Goal: Task Accomplishment & Management: Complete application form

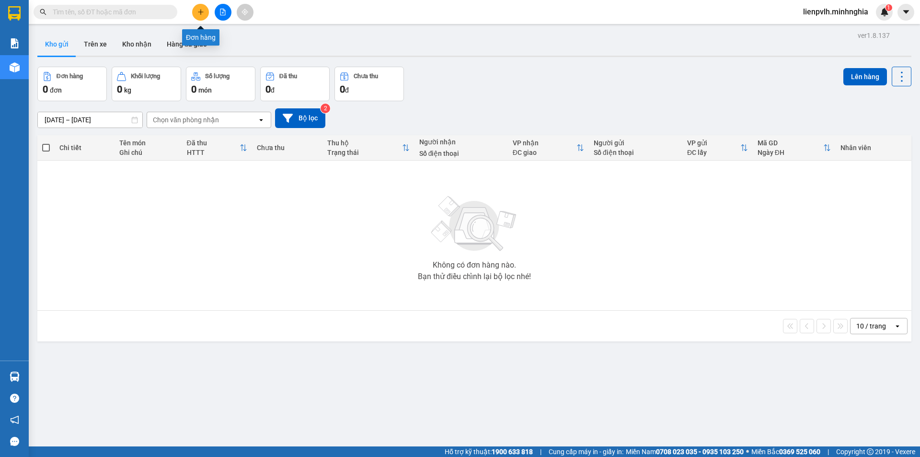
click at [198, 9] on icon "plus" at bounding box center [200, 12] width 7 height 7
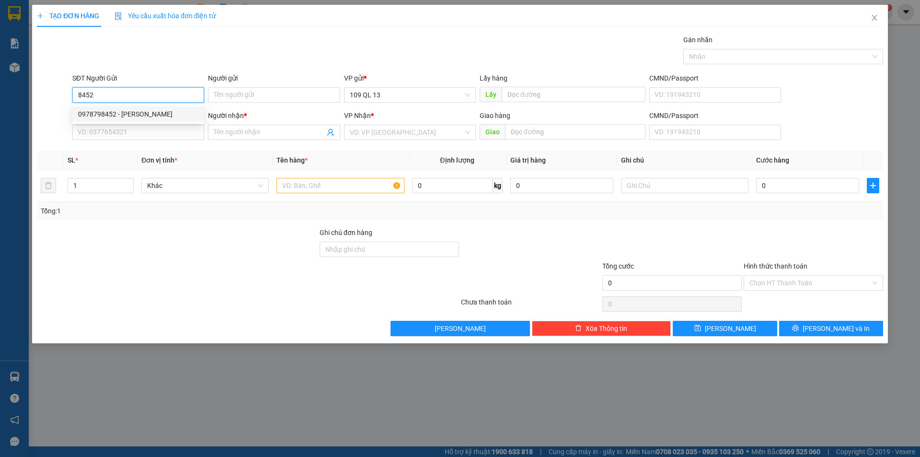
click at [157, 109] on div "0978798452 - [PERSON_NAME]" at bounding box center [138, 114] width 120 height 11
type input "0978798452"
type input "HUYỀN"
type input "DẦU DÂY"
type input "0768007471"
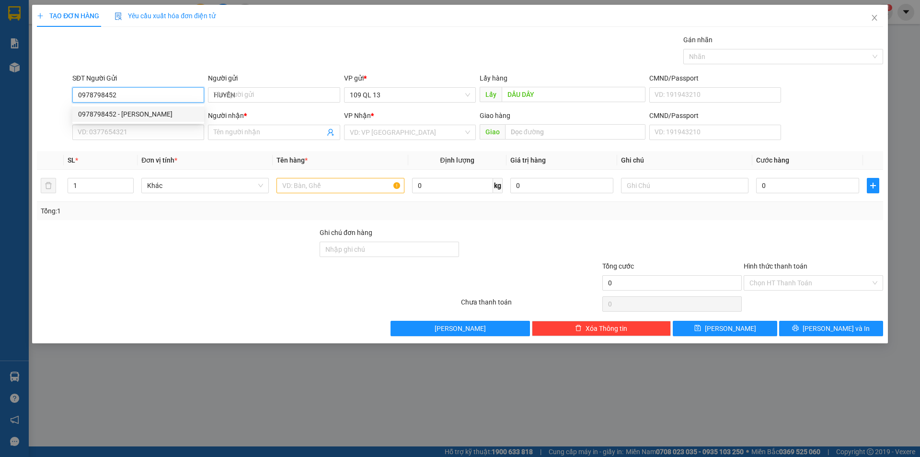
type input "VIÊN"
type input "Q/C 57 HÒA MINH"
type input "0978798452"
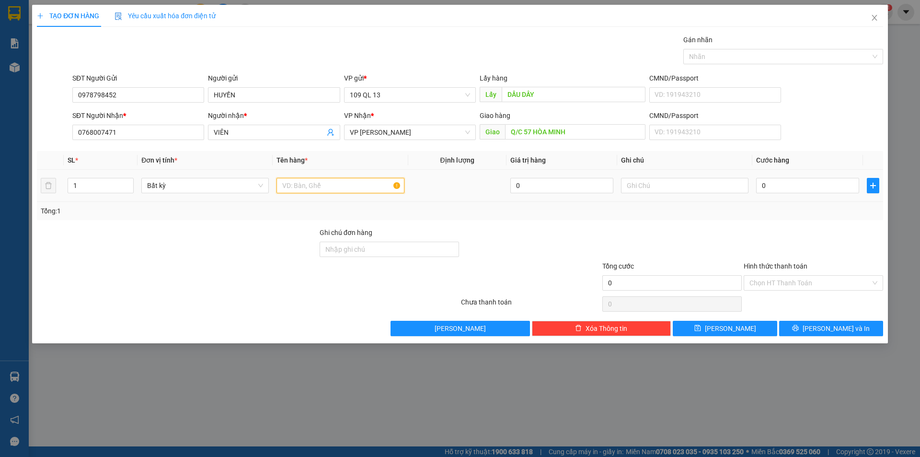
click at [306, 190] on input "text" at bounding box center [339, 185] width 127 height 15
click at [136, 180] on td "1" at bounding box center [101, 186] width 74 height 32
type input "2"
drag, startPoint x: 127, startPoint y: 180, endPoint x: 179, endPoint y: 180, distance: 52.2
click at [126, 180] on span "up" at bounding box center [129, 183] width 6 height 6
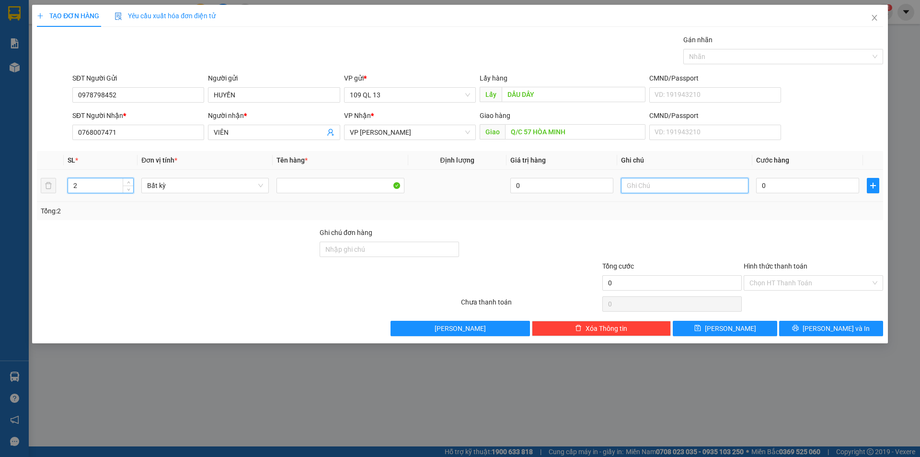
click at [640, 185] on input "text" at bounding box center [684, 185] width 127 height 15
type input "2 CÁI MÁY BƠM"
click at [811, 193] on input "0" at bounding box center [807, 185] width 103 height 15
type input "1"
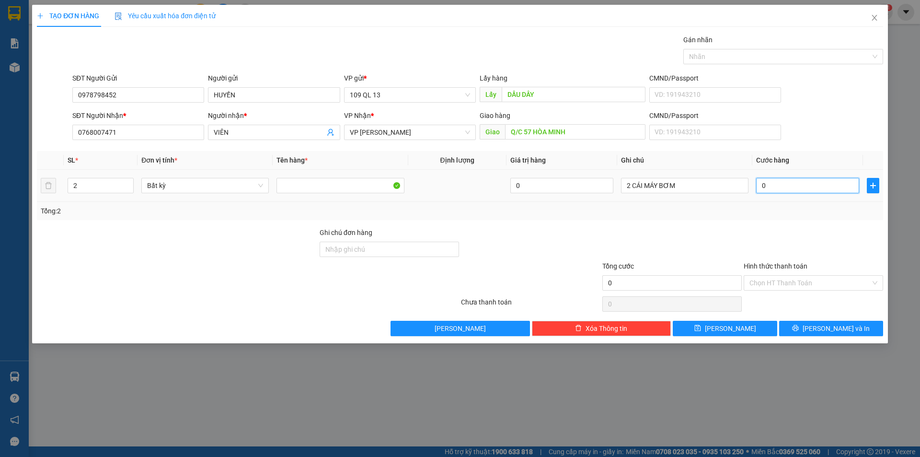
type input "1"
type input "14"
type input "140"
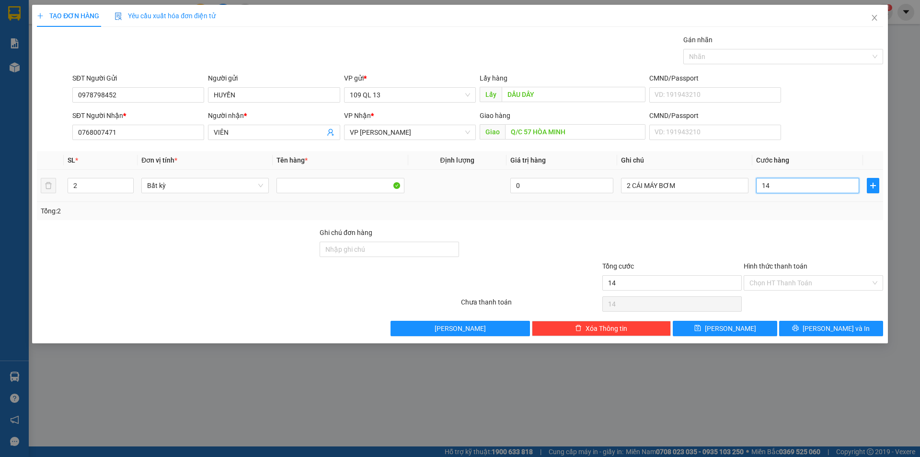
type input "140"
type input "140.000"
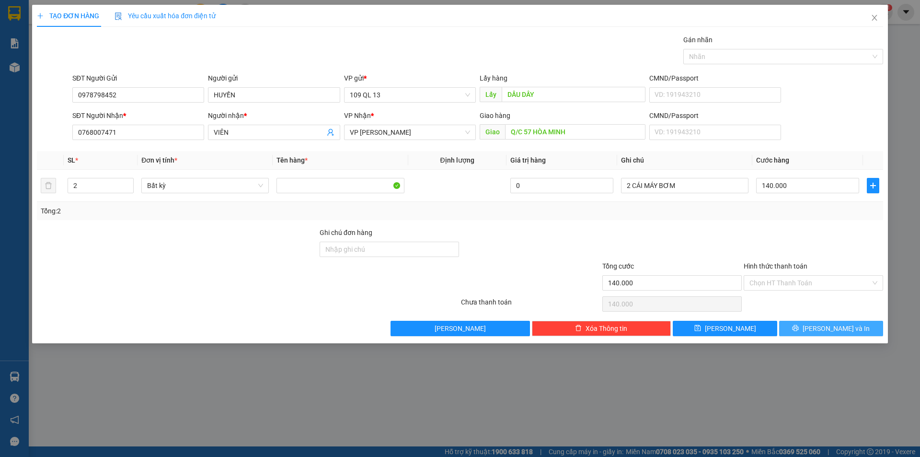
click at [860, 326] on button "[PERSON_NAME] và In" at bounding box center [831, 327] width 104 height 15
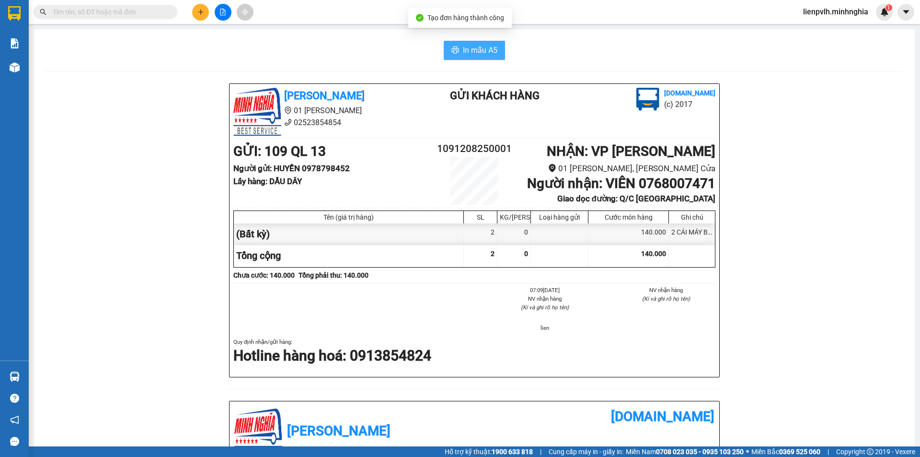
click at [475, 54] on span "In mẫu A5" at bounding box center [480, 50] width 34 height 12
click at [195, 14] on button at bounding box center [200, 12] width 17 height 17
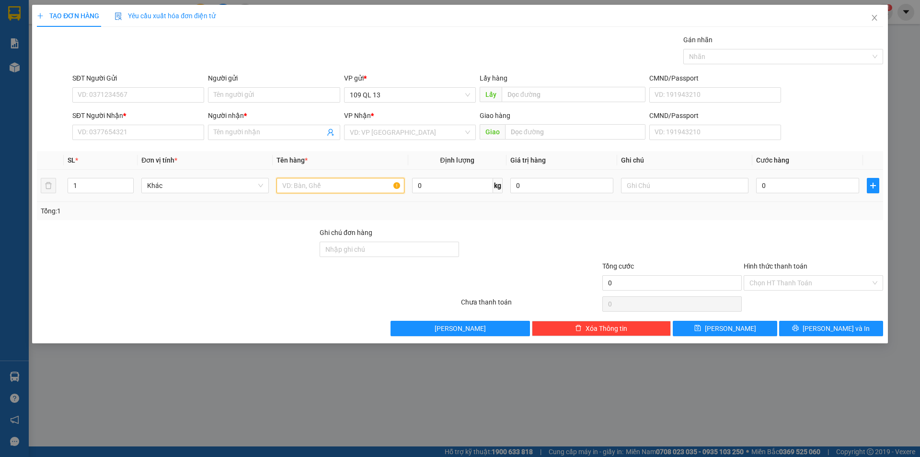
click at [313, 189] on input "text" at bounding box center [339, 185] width 127 height 15
click at [143, 126] on input "SĐT Người Nhận *" at bounding box center [138, 132] width 132 height 15
type input "0326236151"
click at [255, 127] on input "Người nhận *" at bounding box center [269, 132] width 111 height 11
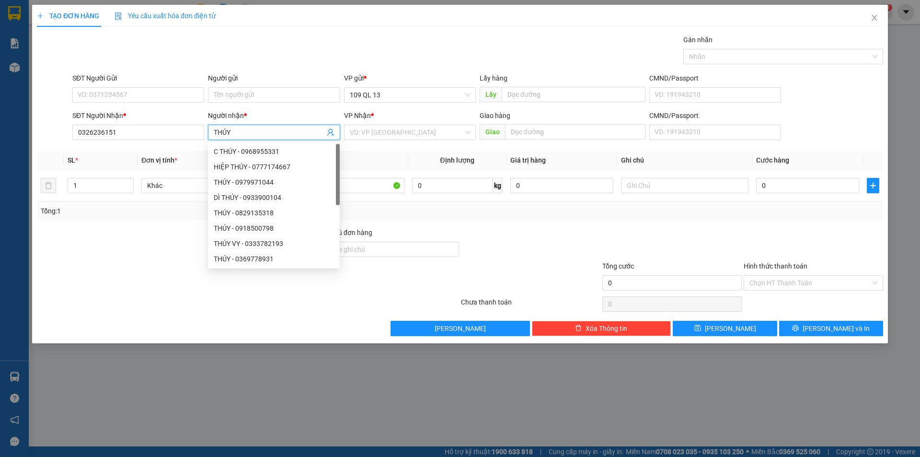
type input "THÚY"
click at [354, 124] on div "VP Nhận *" at bounding box center [410, 117] width 132 height 14
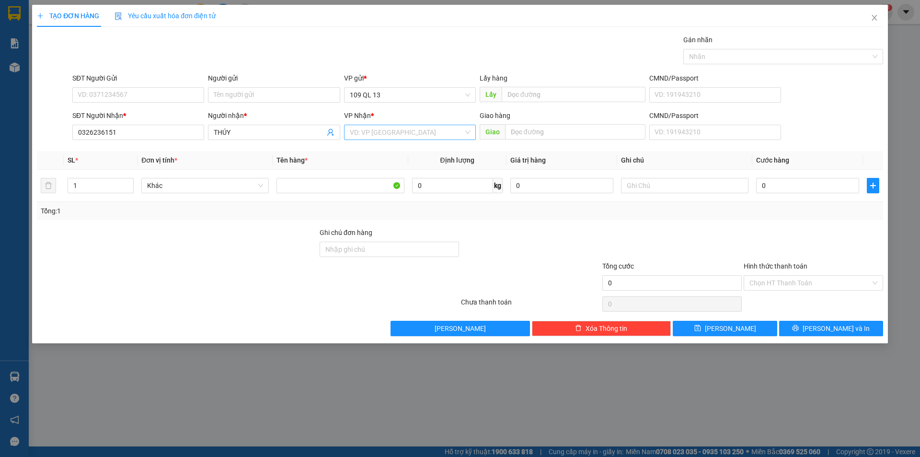
click at [354, 126] on input "search" at bounding box center [407, 132] width 114 height 14
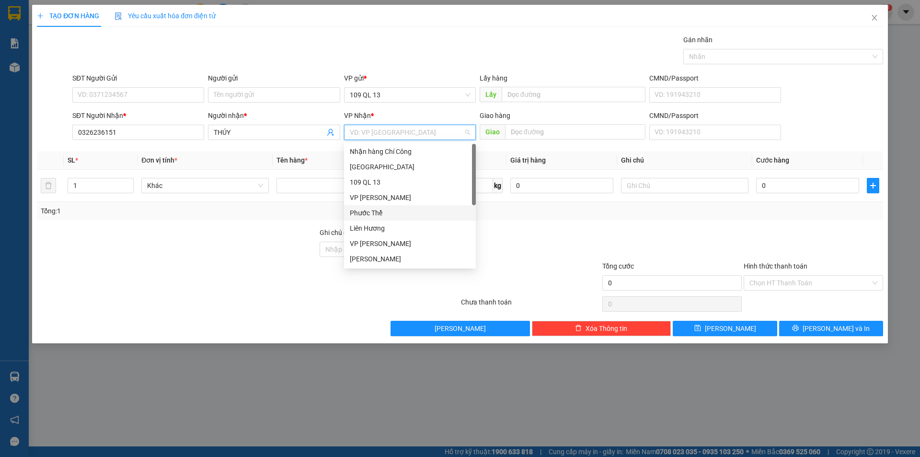
click at [377, 224] on div "Liên Hương" at bounding box center [410, 228] width 120 height 11
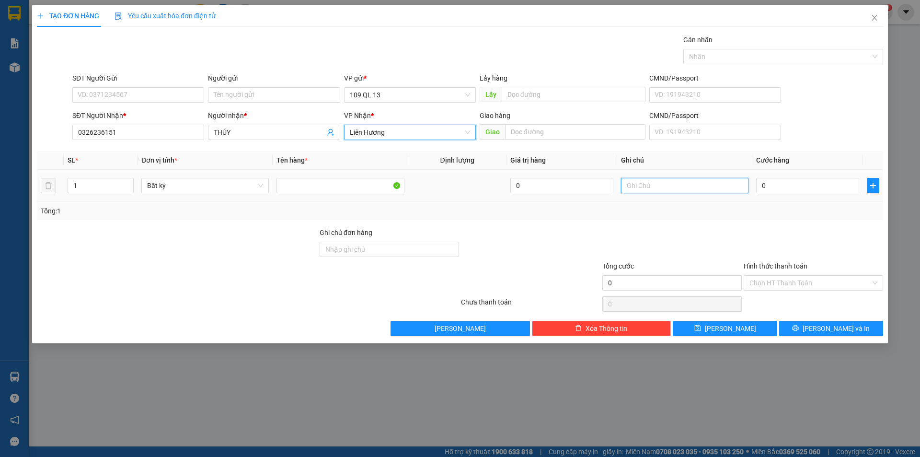
click at [630, 191] on input "text" at bounding box center [684, 185] width 127 height 15
type input "1 BÌA NHỰA GT"
click at [801, 188] on input "0" at bounding box center [807, 185] width 103 height 15
type input "3"
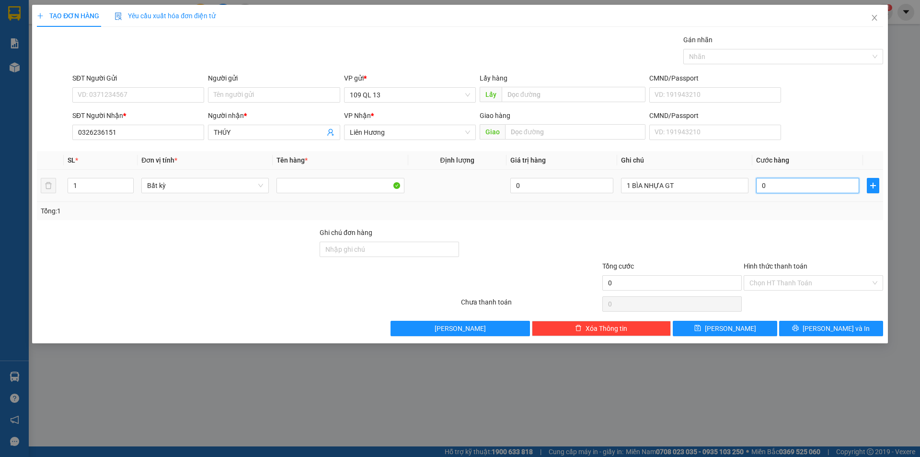
type input "3"
type input "30"
type input "30.000"
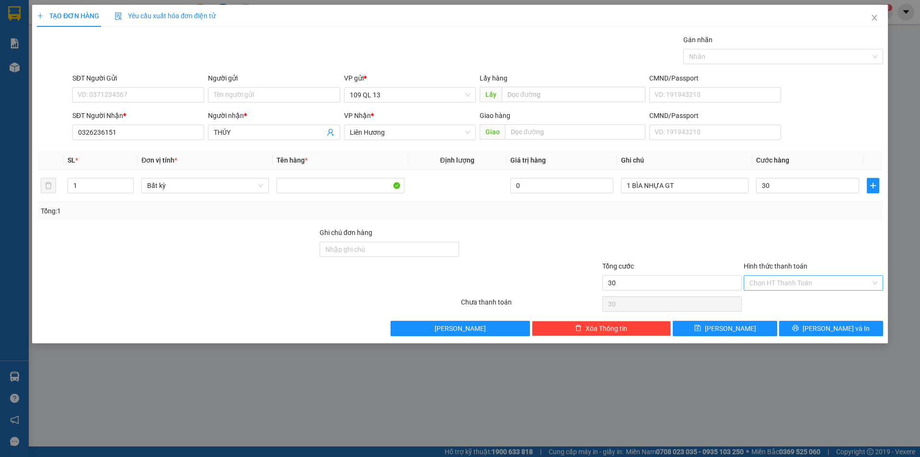
type input "30.000"
click at [808, 275] on input "Hình thức thanh toán" at bounding box center [809, 282] width 121 height 14
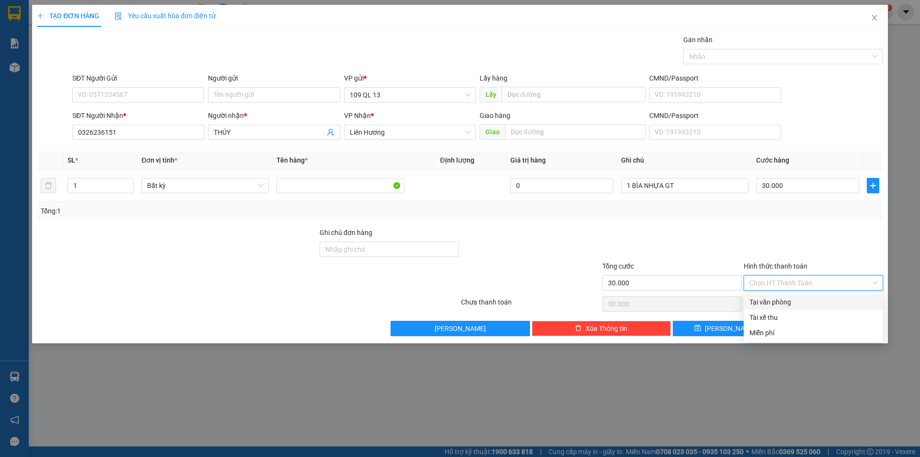
click at [787, 298] on div "Tại văn phòng" at bounding box center [813, 302] width 128 height 11
type input "0"
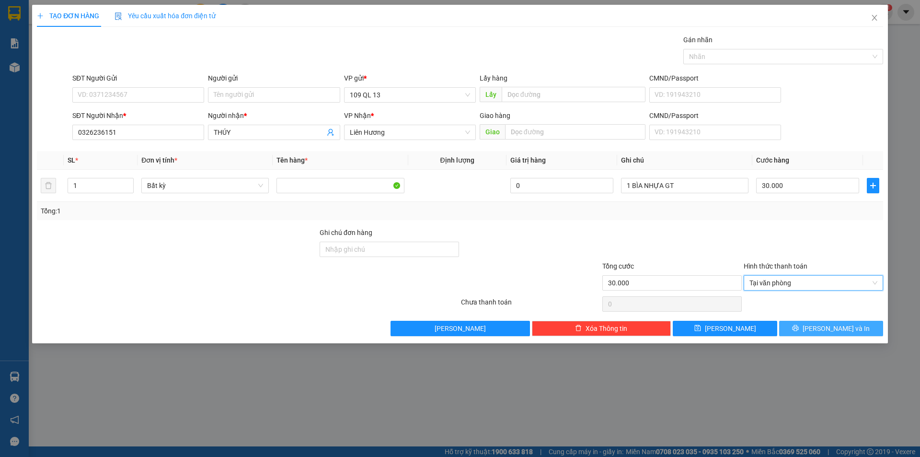
click at [798, 324] on button "[PERSON_NAME] và In" at bounding box center [831, 327] width 104 height 15
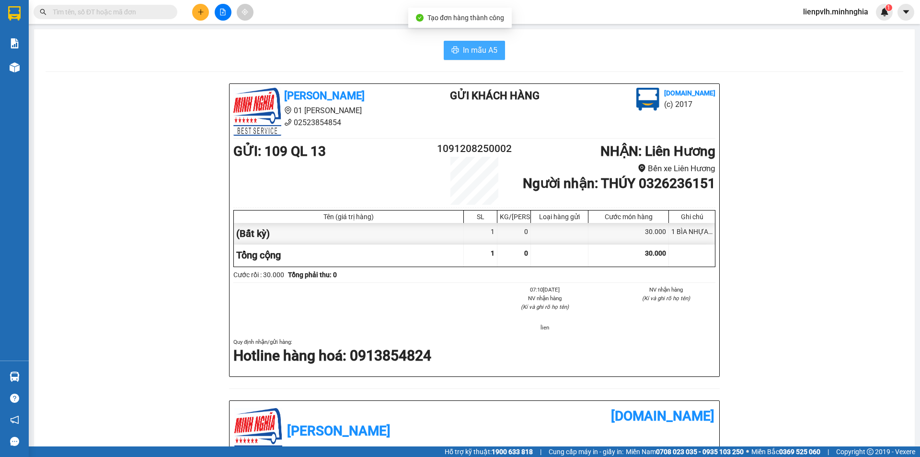
click at [488, 59] on button "In mẫu A5" at bounding box center [474, 50] width 61 height 19
click at [197, 7] on button at bounding box center [200, 12] width 17 height 17
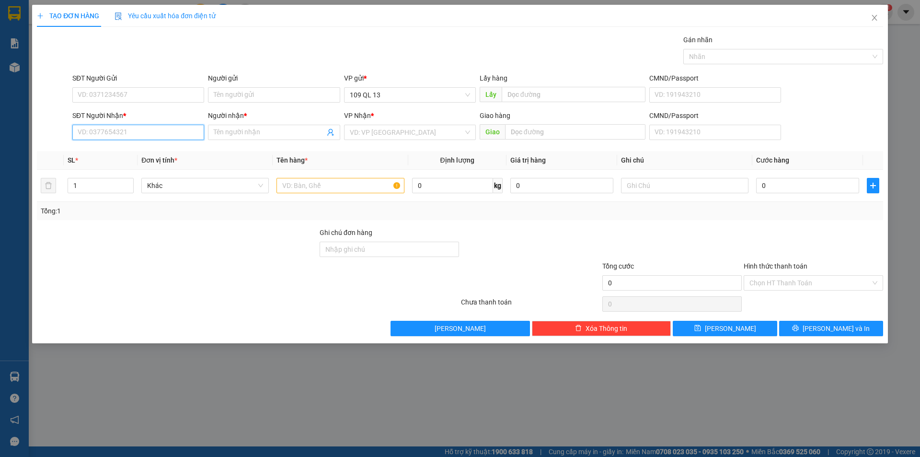
drag, startPoint x: 176, startPoint y: 132, endPoint x: 171, endPoint y: 131, distance: 4.9
click at [175, 132] on input "SĐT Người Nhận *" at bounding box center [138, 132] width 132 height 15
click at [117, 169] on div "0789253587 - THOẠI" at bounding box center [138, 166] width 120 height 11
type input "0789253587"
type input "THOẠI"
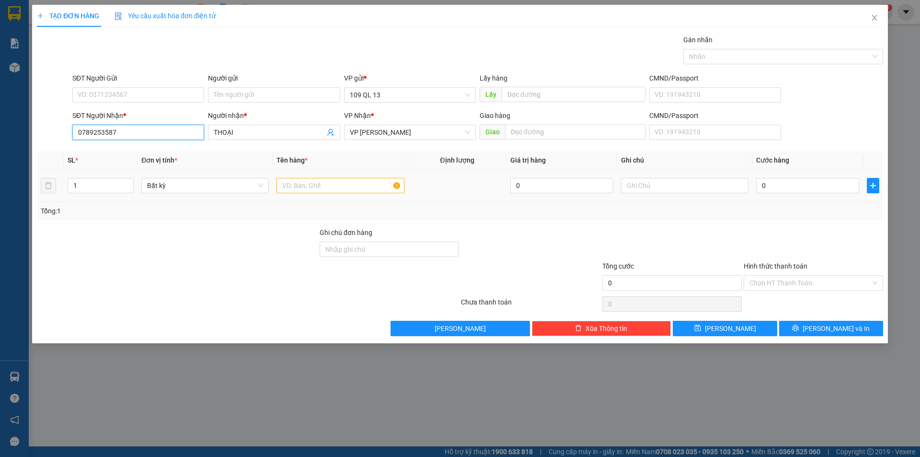
type input "0789253587"
click at [311, 186] on input "text" at bounding box center [339, 185] width 127 height 15
click at [651, 191] on input "text" at bounding box center [684, 185] width 127 height 15
type input "1TG HOA"
click at [817, 194] on div "0" at bounding box center [807, 185] width 103 height 19
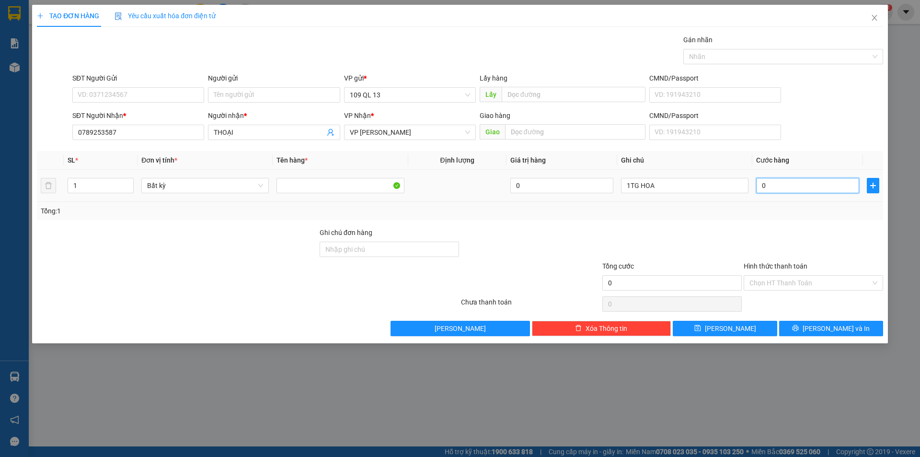
click at [817, 183] on input "0" at bounding box center [807, 185] width 103 height 15
type input "6"
type input "60"
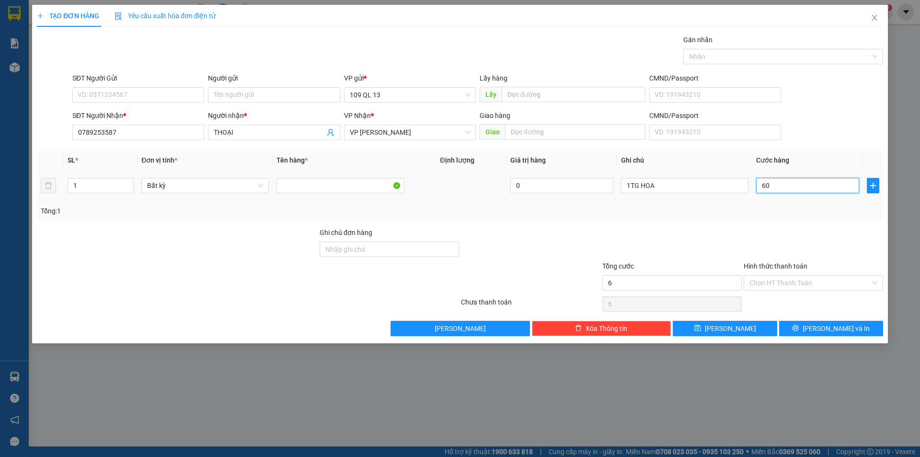
type input "60"
type input "60.000"
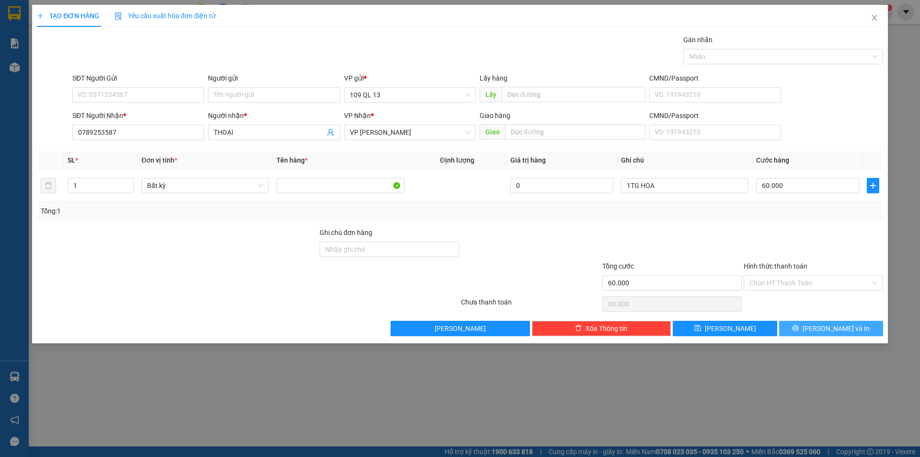
click at [849, 323] on span "[PERSON_NAME] và In" at bounding box center [835, 328] width 67 height 11
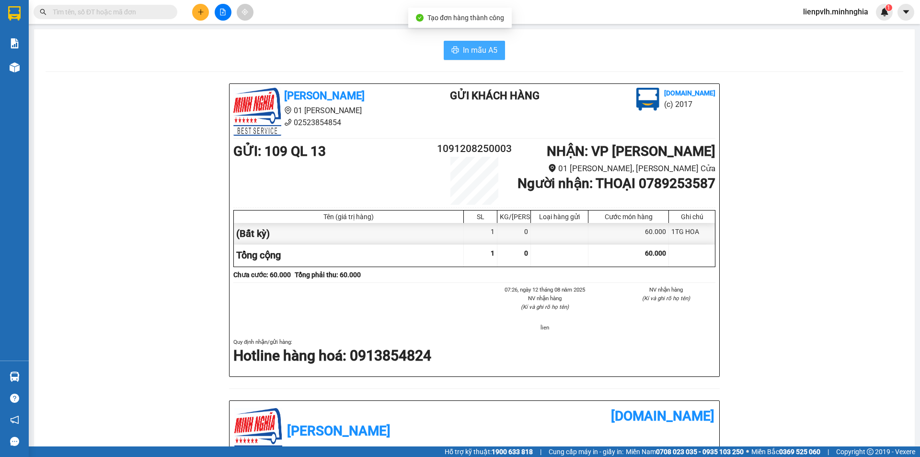
click at [463, 51] on span "In mẫu A5" at bounding box center [480, 50] width 34 height 12
click at [203, 13] on icon "plus" at bounding box center [200, 12] width 7 height 7
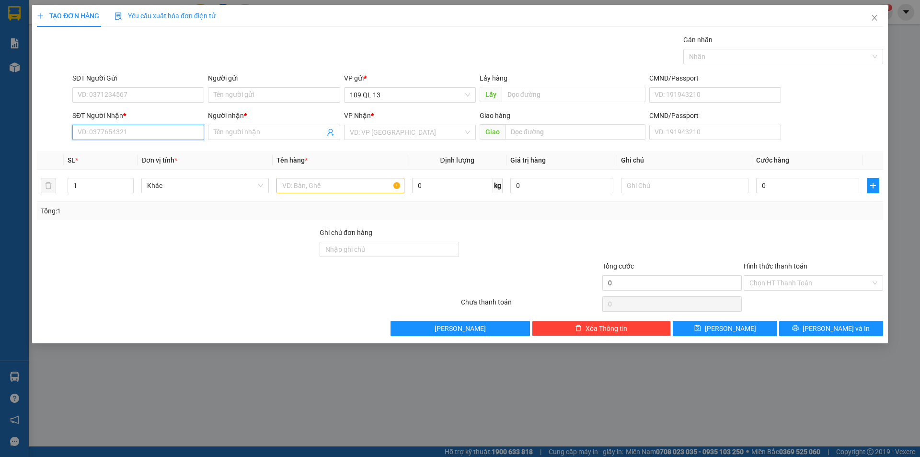
click at [183, 133] on input "SĐT Người Nhận *" at bounding box center [138, 132] width 132 height 15
click at [124, 145] on div "0377633300 0377633300 - THÚY VÕ" at bounding box center [138, 151] width 132 height 19
click at [124, 146] on div "Transit Pickup Surcharge Ids Transit Deliver Surcharge Ids Transit Deliver Surc…" at bounding box center [460, 184] width 846 height 301
click at [104, 130] on input "3300" at bounding box center [138, 132] width 132 height 15
click at [121, 150] on div "0377633300 - THÚY VÕ" at bounding box center [138, 151] width 120 height 11
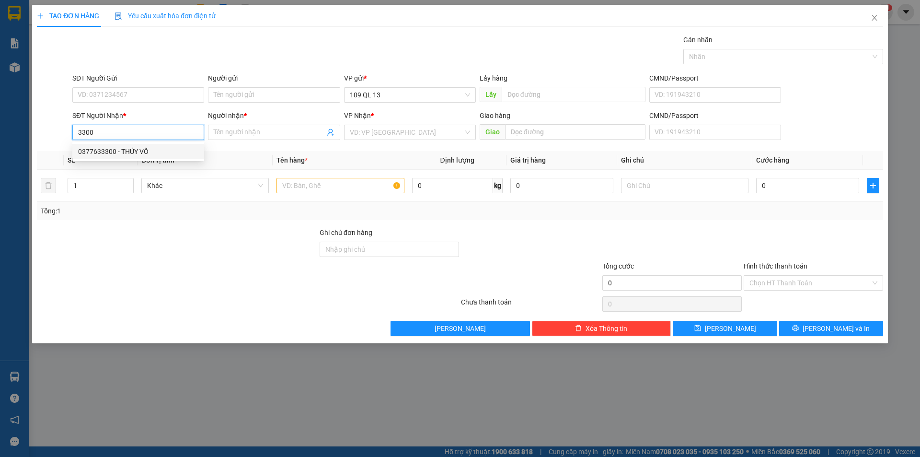
type input "0377633300"
type input "THÚY VÕ"
click at [323, 192] on input "text" at bounding box center [339, 185] width 127 height 15
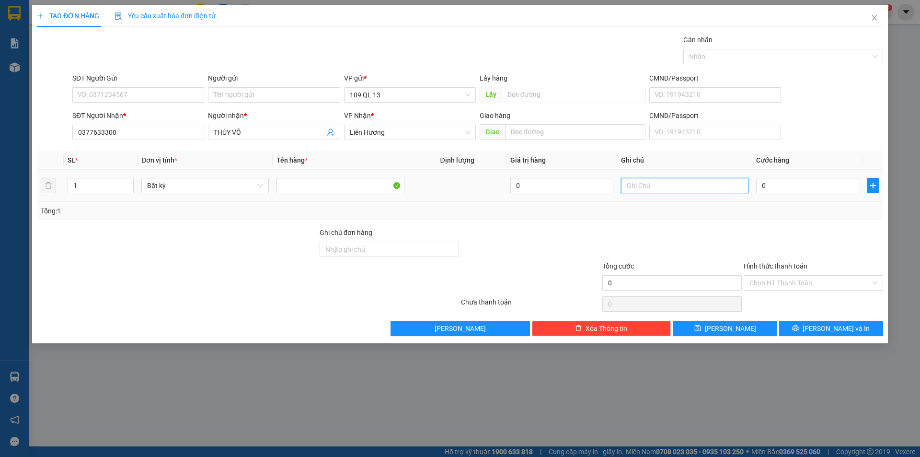
click at [668, 191] on input "text" at bounding box center [684, 185] width 127 height 15
type input "1TG BMI"
click at [772, 191] on input "0" at bounding box center [807, 185] width 103 height 15
type input "3"
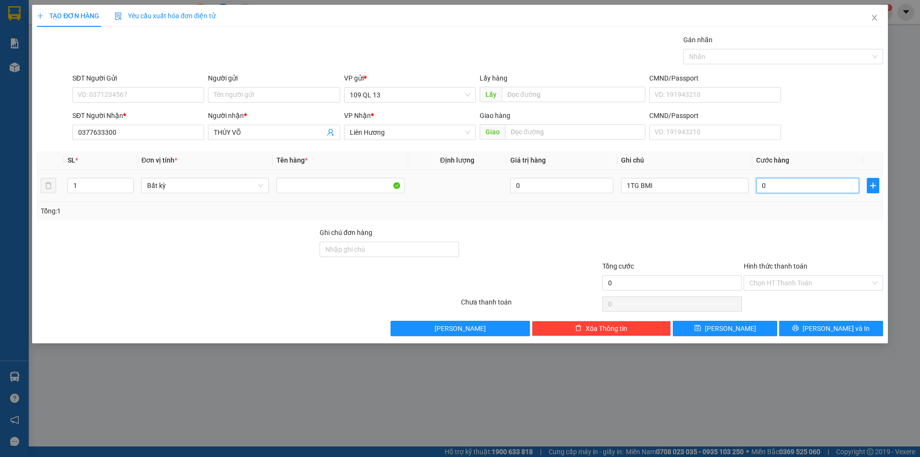
type input "3"
type input "30"
type input "30.000"
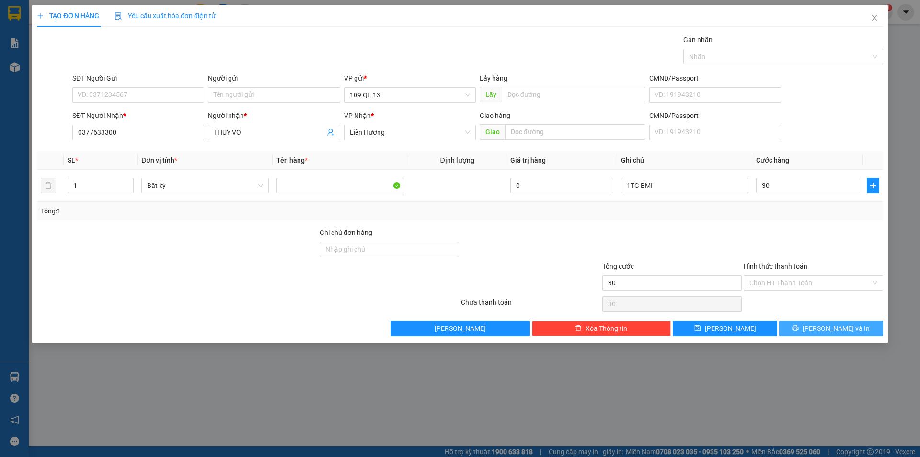
type input "30.000"
click at [811, 334] on button "[PERSON_NAME] và In" at bounding box center [831, 327] width 104 height 15
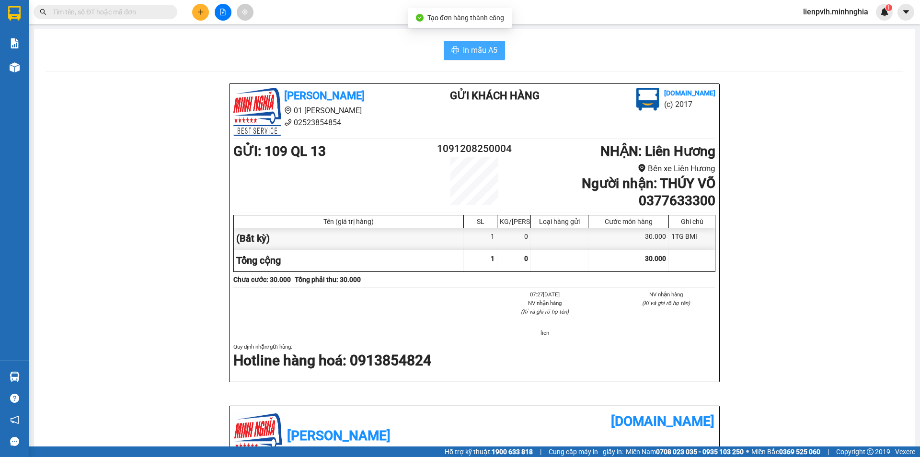
click at [468, 50] on span "In mẫu A5" at bounding box center [480, 50] width 34 height 12
click at [199, 13] on icon "plus" at bounding box center [200, 12] width 7 height 7
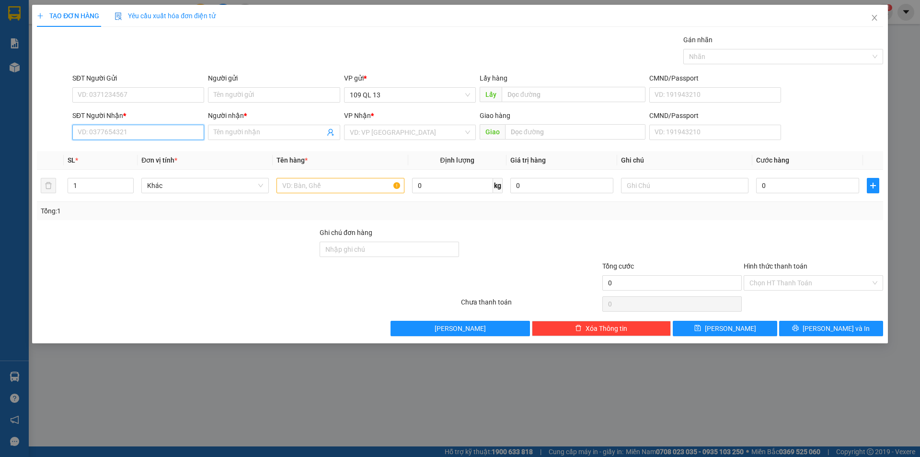
click at [155, 131] on input "SĐT Người Nhận *" at bounding box center [138, 132] width 132 height 15
click at [130, 156] on div "0931345047 - QUANG" at bounding box center [138, 151] width 120 height 11
type input "0931345047"
type input "QUANG"
type input "0931345047"
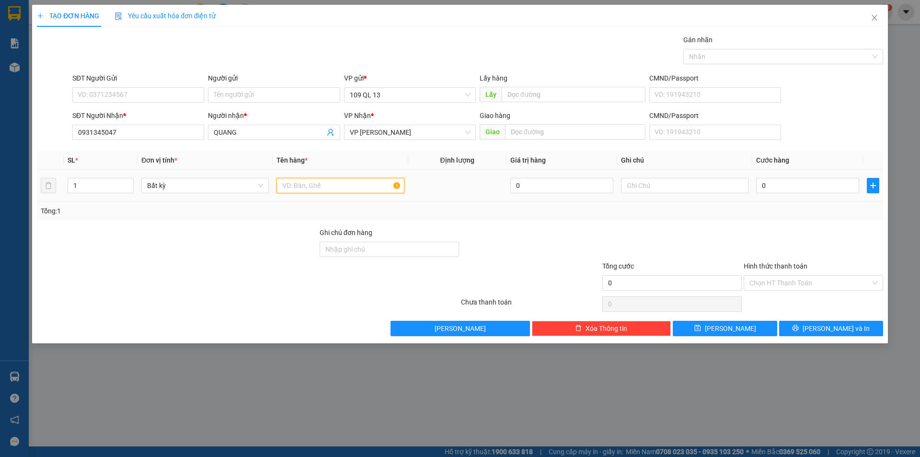
click at [354, 182] on input "text" at bounding box center [339, 185] width 127 height 15
click at [345, 190] on input "text" at bounding box center [339, 185] width 127 height 15
click at [723, 188] on input "text" at bounding box center [684, 185] width 127 height 15
type input "1 TG"
click at [773, 185] on input "0" at bounding box center [807, 185] width 103 height 15
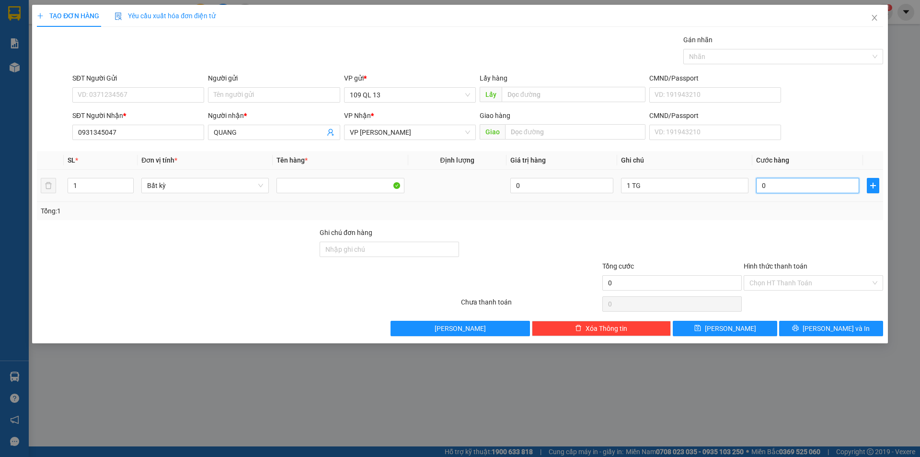
type input "4"
type input "40"
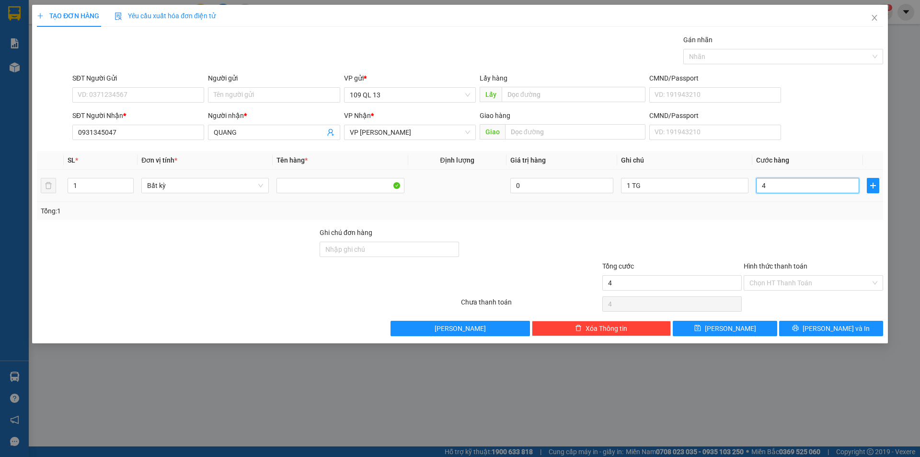
type input "40"
type input "40.000"
click at [690, 194] on div "1 TG" at bounding box center [684, 185] width 127 height 19
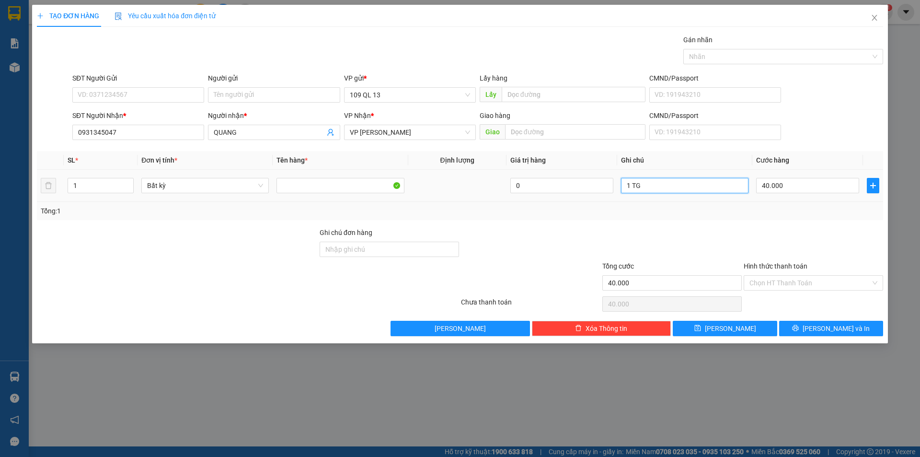
click at [689, 188] on input "1 TG" at bounding box center [684, 185] width 127 height 15
type input "1 TG TC"
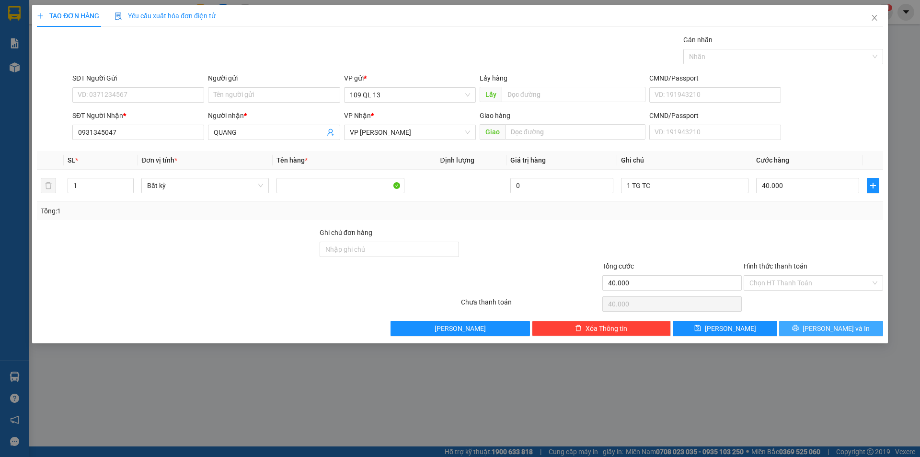
click at [799, 325] on icon "printer" at bounding box center [795, 327] width 7 height 7
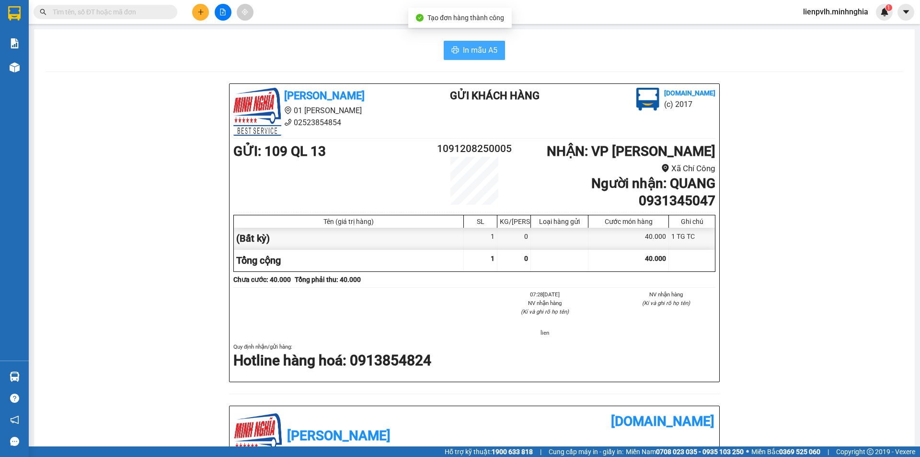
click at [469, 58] on button "In mẫu A5" at bounding box center [474, 50] width 61 height 19
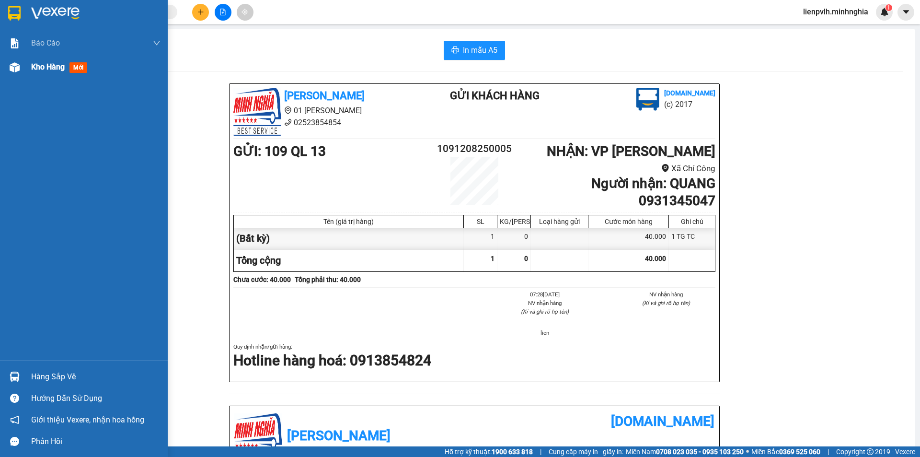
click at [50, 67] on span "Kho hàng" at bounding box center [48, 66] width 34 height 9
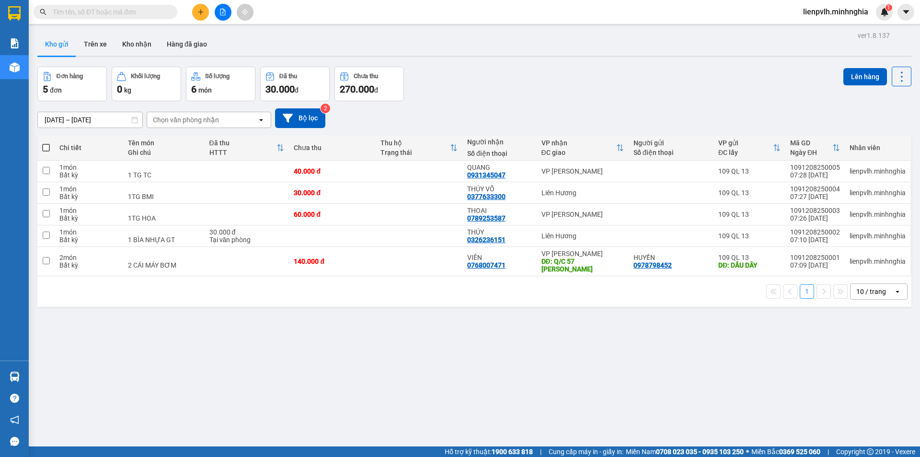
click at [41, 146] on th at bounding box center [45, 147] width 17 height 25
click at [45, 149] on span at bounding box center [46, 148] width 8 height 8
click at [46, 143] on input "checkbox" at bounding box center [46, 143] width 0 height 0
checkbox input "true"
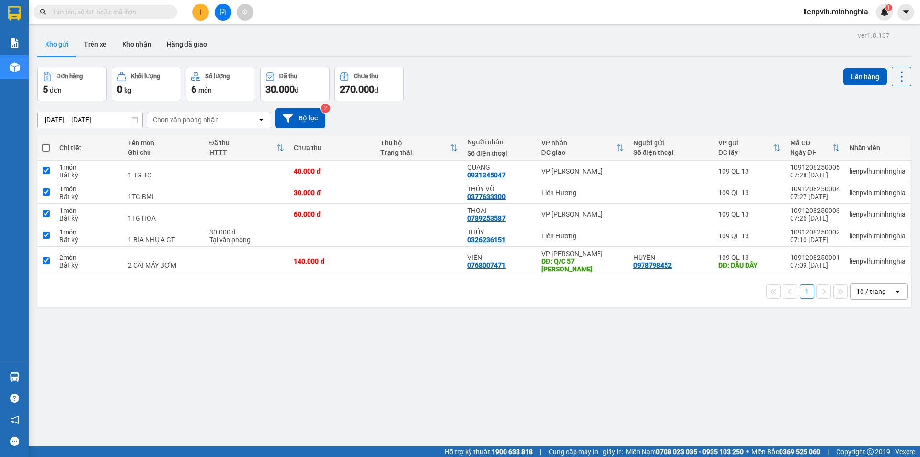
checkbox input "true"
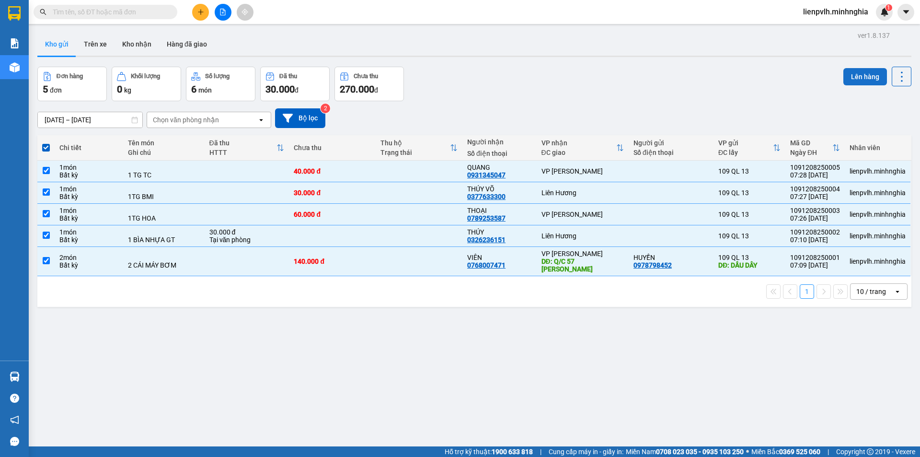
click at [862, 78] on button "Lên hàng" at bounding box center [865, 76] width 44 height 17
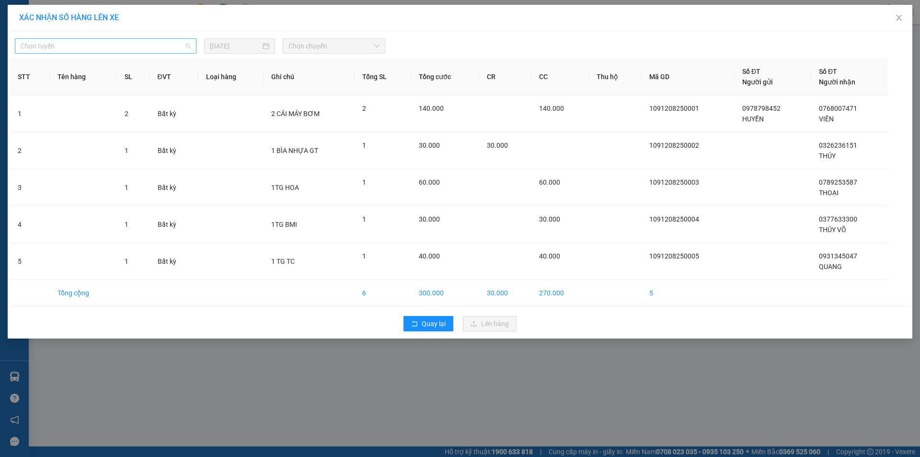
click at [111, 41] on span "Chọn tuyến" at bounding box center [106, 46] width 170 height 14
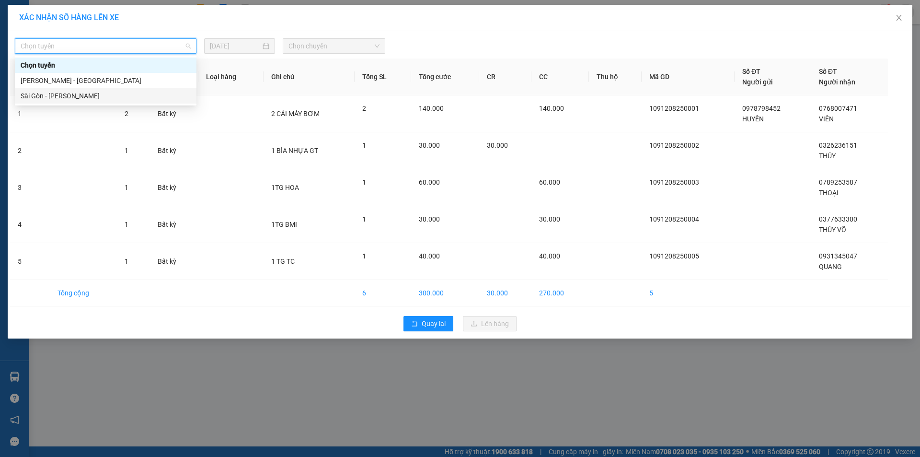
click at [82, 92] on div "Sài Gòn - [PERSON_NAME]" at bounding box center [106, 96] width 170 height 11
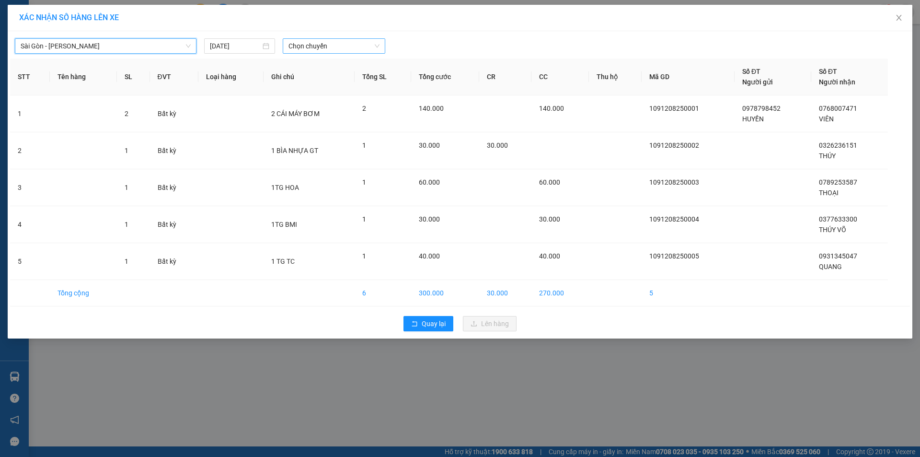
drag, startPoint x: 376, startPoint y: 44, endPoint x: 371, endPoint y: 51, distance: 8.8
click at [375, 44] on span "Chọn chuyến" at bounding box center [333, 46] width 91 height 14
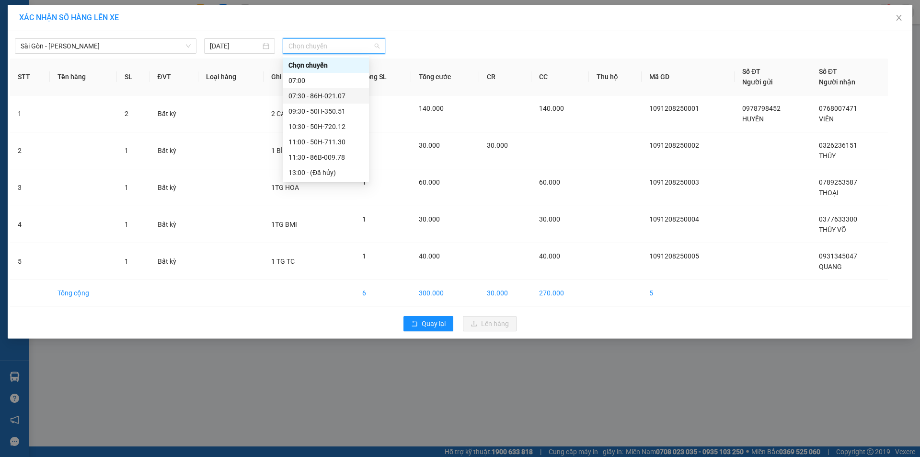
click at [311, 94] on div "07:30 - 86H-021.07" at bounding box center [325, 96] width 75 height 11
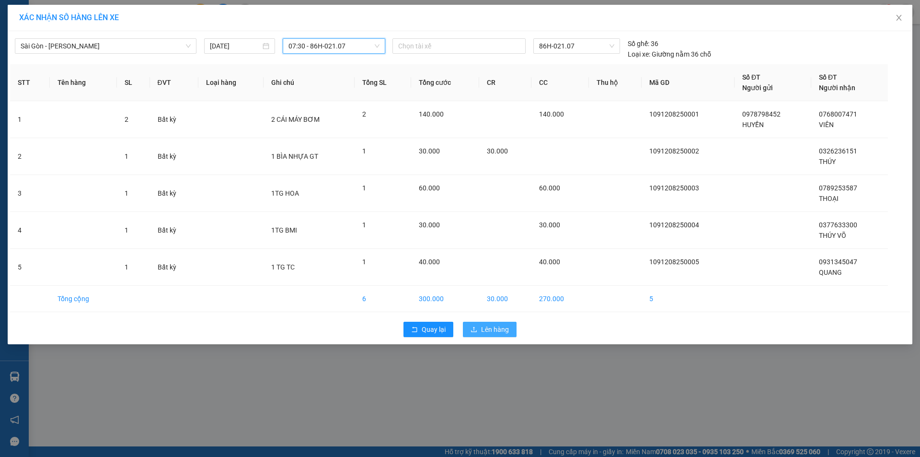
click at [483, 330] on span "Lên hàng" at bounding box center [495, 329] width 28 height 11
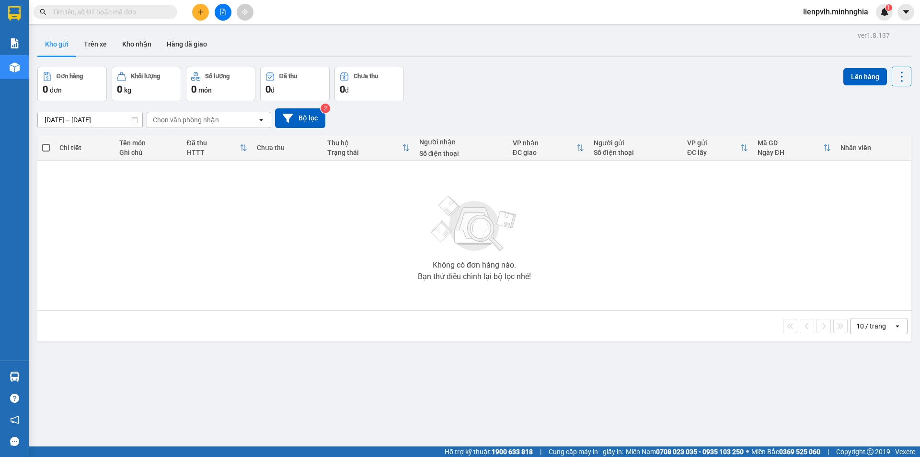
click at [203, 11] on icon "plus" at bounding box center [200, 12] width 7 height 7
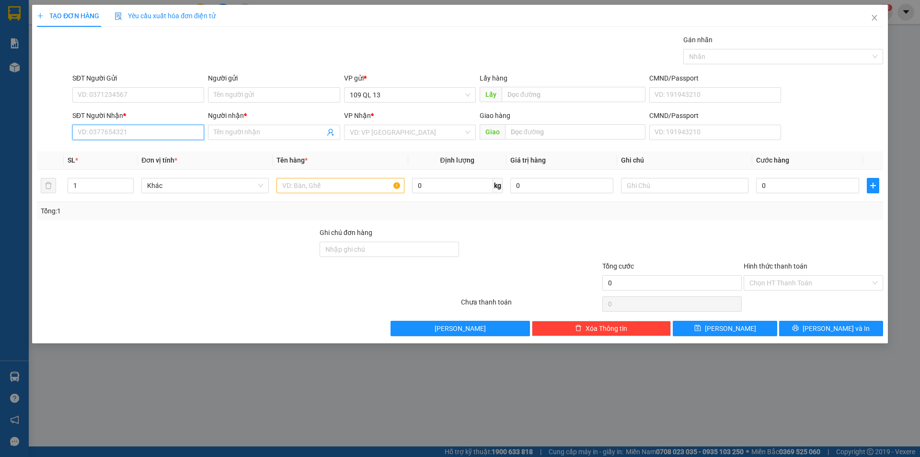
click at [162, 130] on input "SĐT Người Nhận *" at bounding box center [138, 132] width 132 height 15
click at [133, 147] on div "0931909319 - SỸ" at bounding box center [138, 151] width 120 height 11
type input "0931909319"
type input "SỸ"
type input "0931909319"
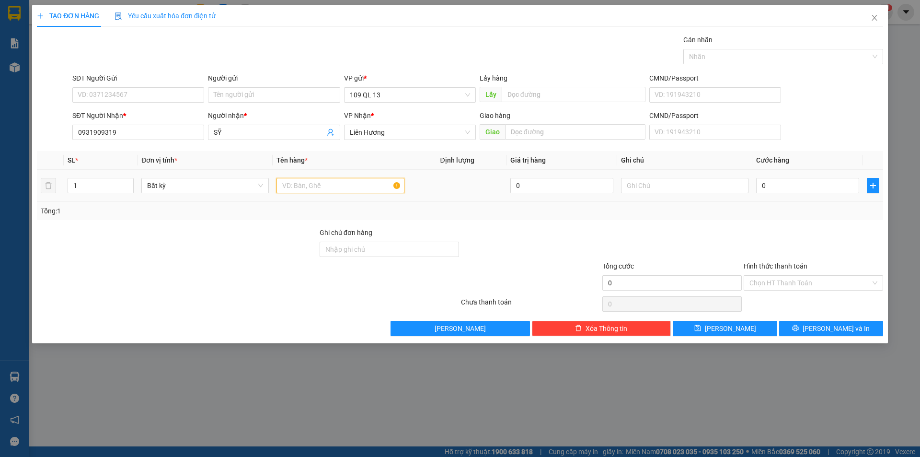
click at [310, 182] on input "text" at bounding box center [339, 185] width 127 height 15
type input "2"
click at [126, 181] on span "up" at bounding box center [129, 183] width 6 height 6
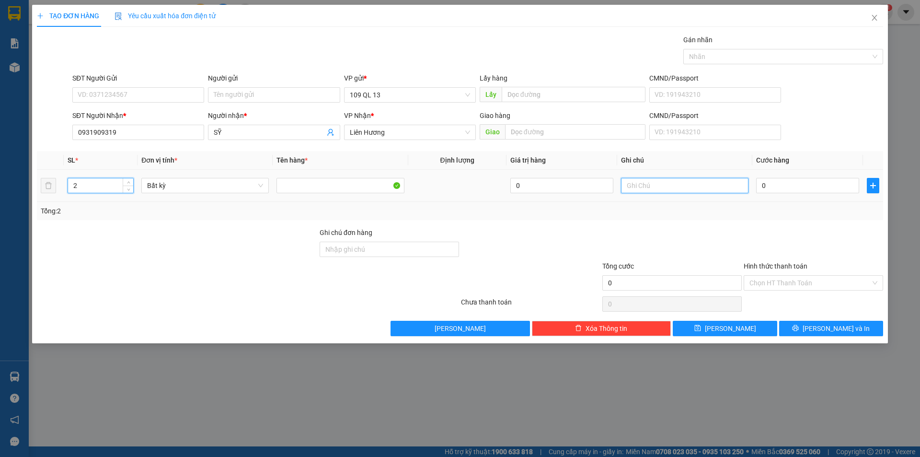
click at [630, 178] on input "text" at bounding box center [684, 185] width 127 height 15
type input "2TX ĐL"
click at [830, 186] on input "0" at bounding box center [807, 185] width 103 height 15
type input "2"
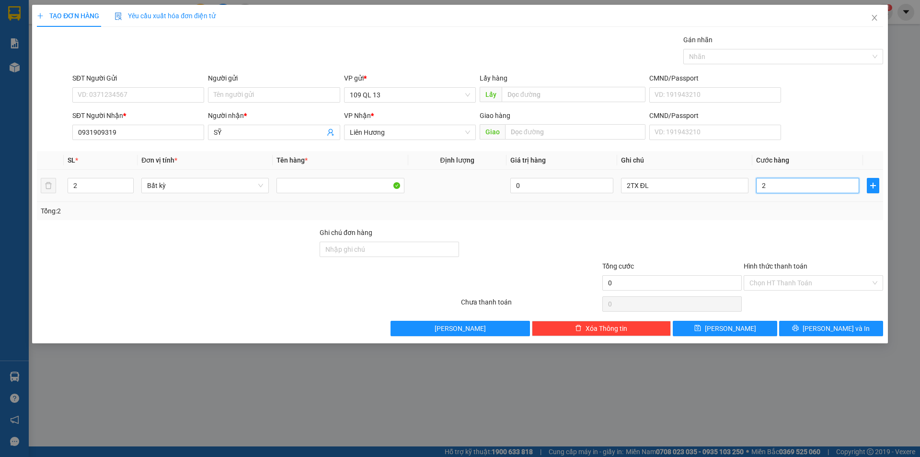
type input "2"
type input "20"
type input "200"
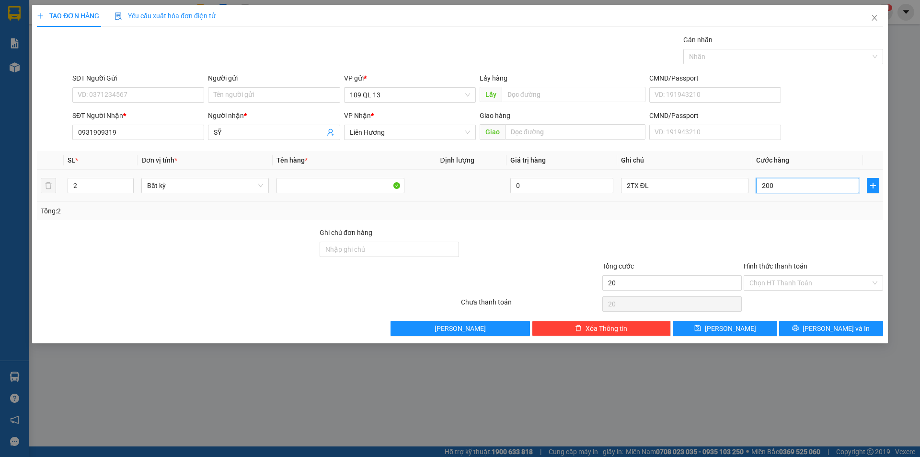
type input "200"
type input "200.000"
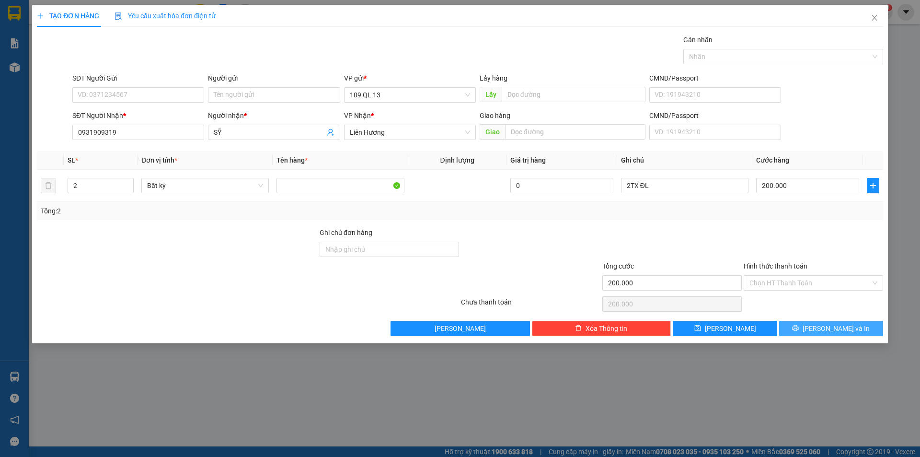
click at [834, 330] on span "[PERSON_NAME] và In" at bounding box center [835, 328] width 67 height 11
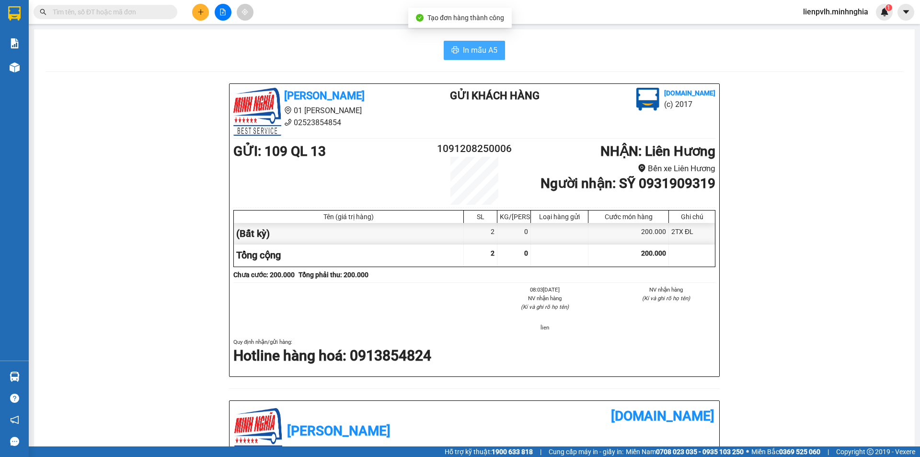
click at [457, 55] on button "In mẫu A5" at bounding box center [474, 50] width 61 height 19
click at [541, 122] on div "[PERSON_NAME] 01 [PERSON_NAME] 02523854854 Gửi khách hàng [DOMAIN_NAME] (c) 2017" at bounding box center [474, 112] width 486 height 48
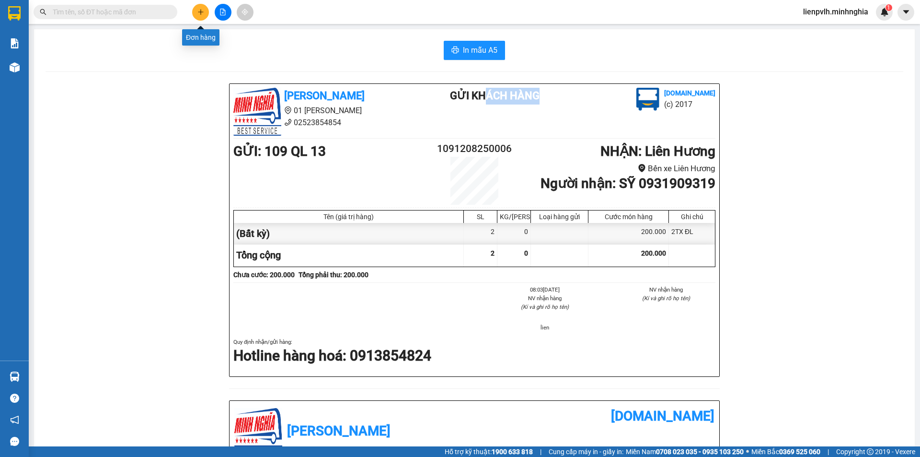
click at [204, 15] on button at bounding box center [200, 12] width 17 height 17
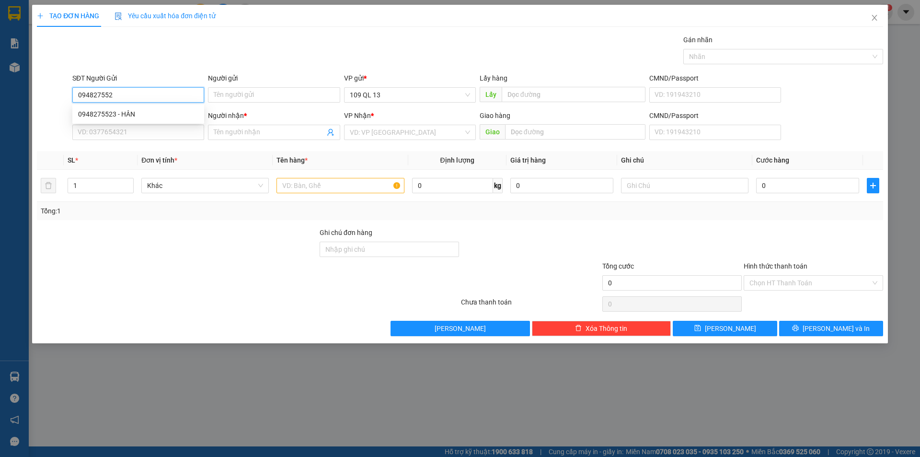
type input "0948275523"
click at [178, 110] on div "0948275523 - HÂN" at bounding box center [138, 114] width 120 height 11
type input "HÂN"
type input "0839656136"
type input "HUỆ"
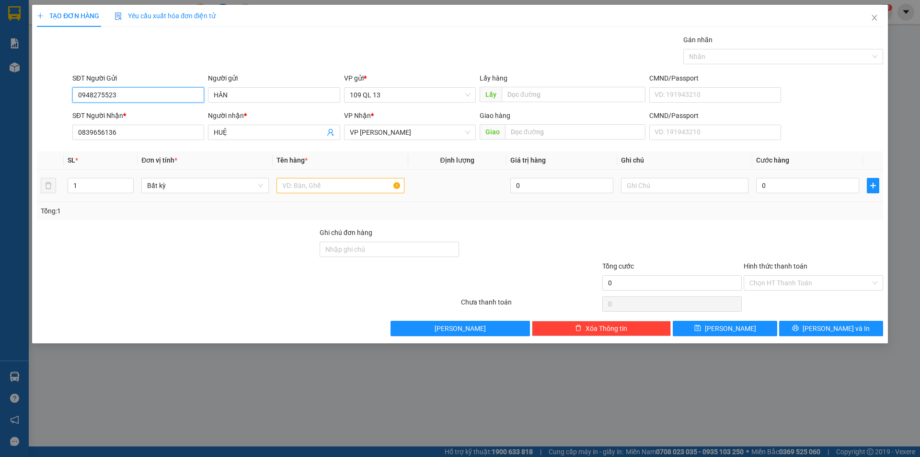
type input "0948275523"
click at [379, 196] on td at bounding box center [340, 186] width 135 height 32
click at [377, 190] on input "text" at bounding box center [339, 185] width 127 height 15
click at [647, 191] on input "text" at bounding box center [684, 185] width 127 height 15
type input "1 BỊ HỒNG QÁO"
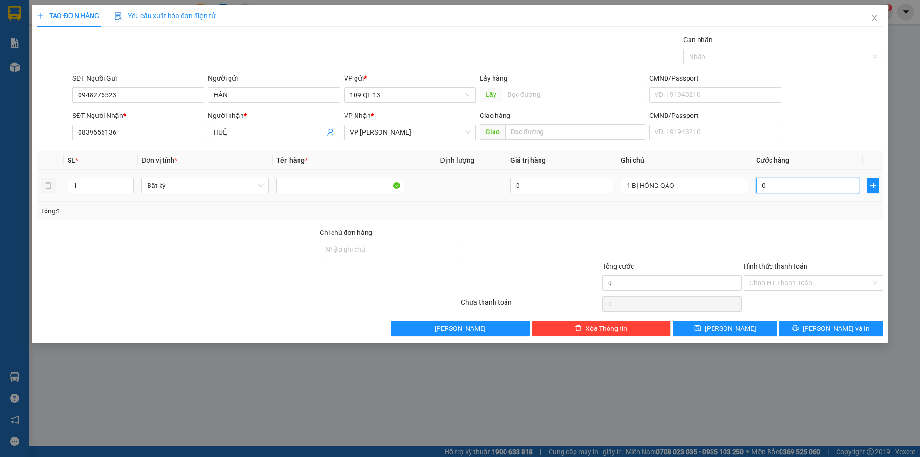
type input "3"
type input "30"
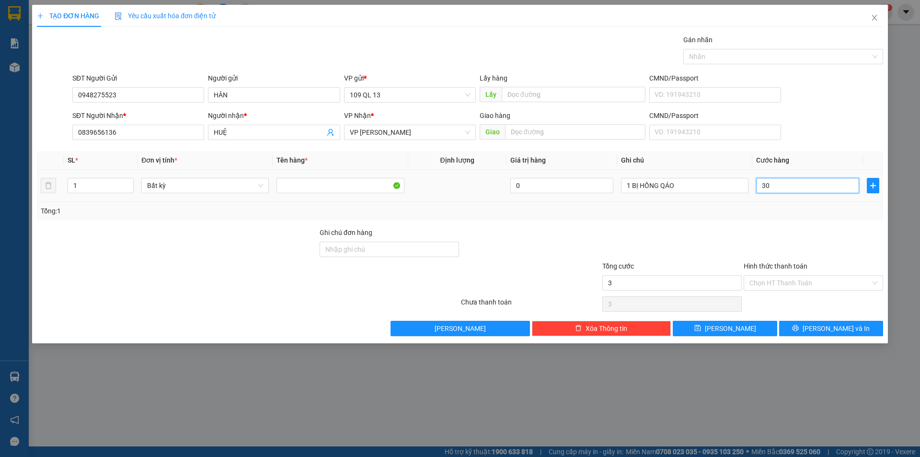
type input "30"
type input "30.000"
click at [782, 274] on div "Hình thức thanh toán" at bounding box center [812, 268] width 139 height 14
click at [780, 283] on input "Hình thức thanh toán" at bounding box center [809, 282] width 121 height 14
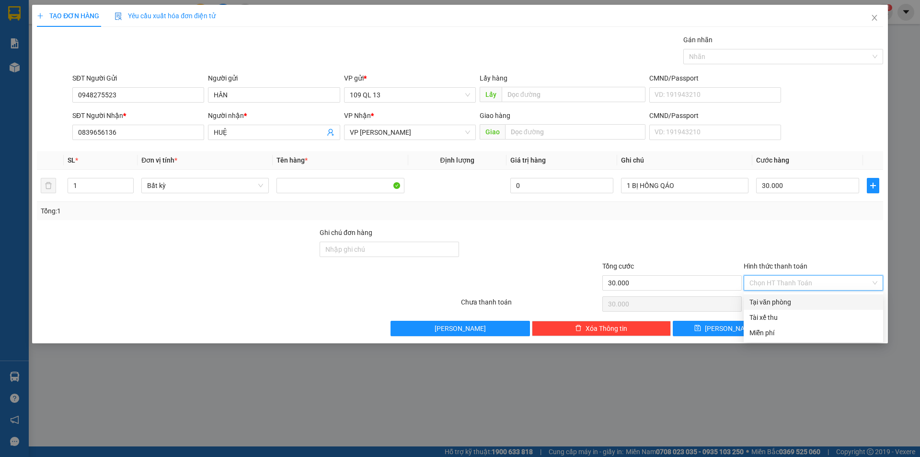
click at [780, 296] on div "Tại văn phòng" at bounding box center [812, 301] width 139 height 15
type input "0"
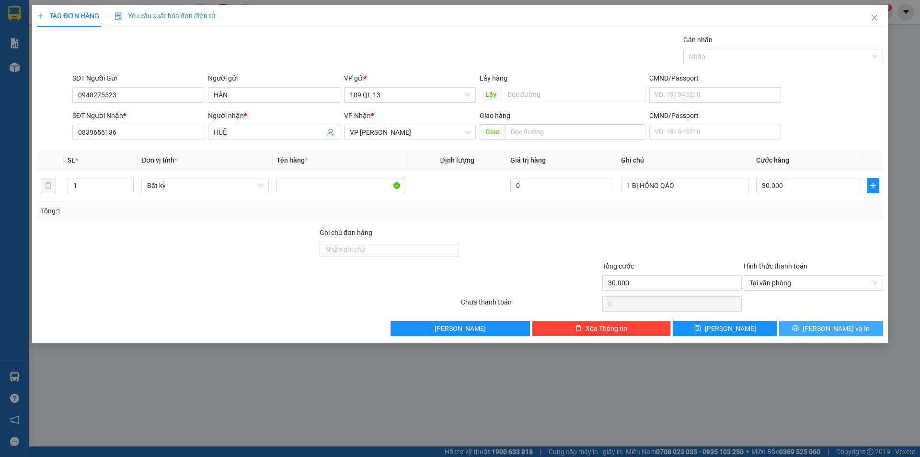
click at [804, 331] on button "[PERSON_NAME] và In" at bounding box center [831, 327] width 104 height 15
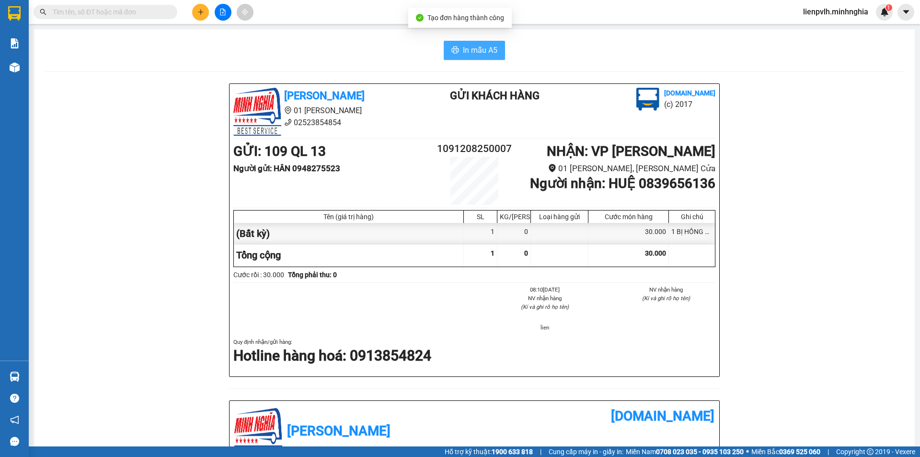
click at [490, 58] on button "In mẫu A5" at bounding box center [474, 50] width 61 height 19
click at [198, 10] on icon "plus" at bounding box center [200, 12] width 7 height 7
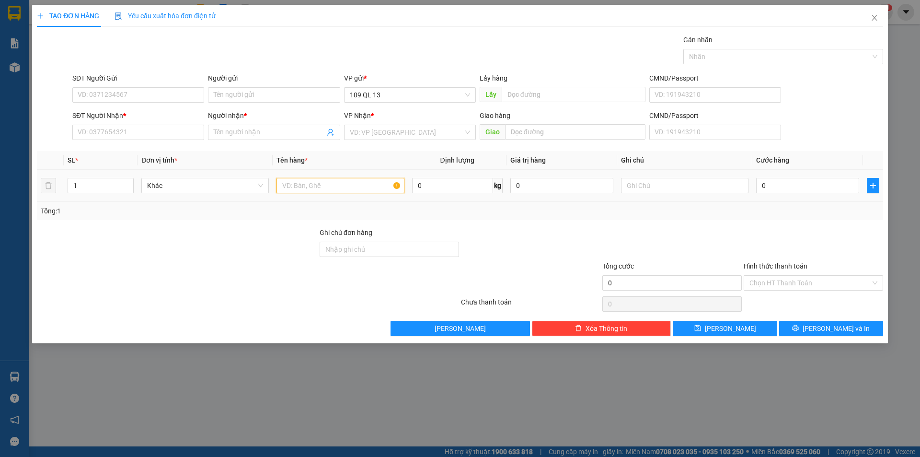
click at [311, 184] on input "text" at bounding box center [339, 185] width 127 height 15
type input "C"
click at [121, 133] on input "SĐT Người Nhận *" at bounding box center [138, 132] width 132 height 15
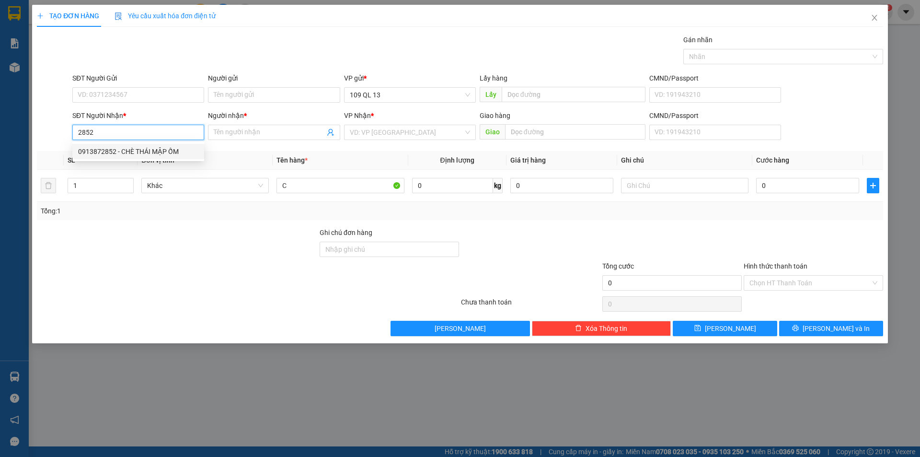
click at [167, 148] on div "0913872852 - CHÈ THÁI MẬP ỐM" at bounding box center [138, 151] width 120 height 11
type input "0913872852"
type input "CHÈ THÁI MẬP ỐM"
type input "0913872852"
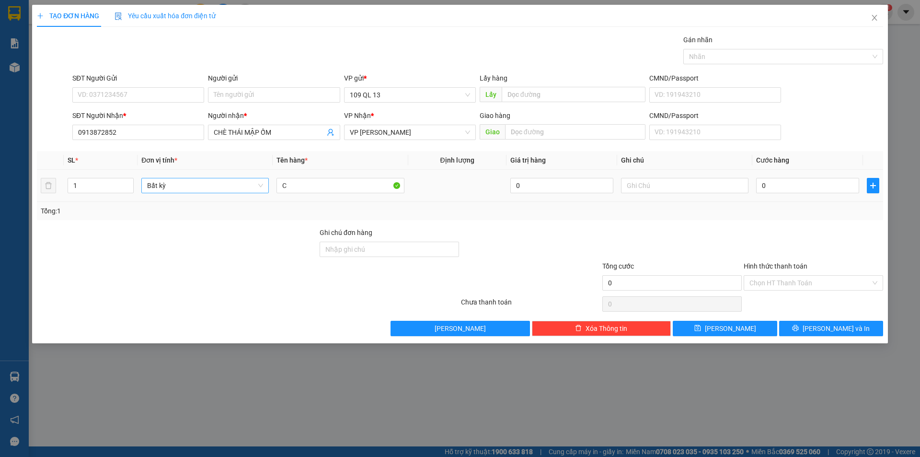
drag, startPoint x: 315, startPoint y: 194, endPoint x: 246, endPoint y: 191, distance: 68.6
click at [246, 191] on tr "1 Bất kỳ C 0 0" at bounding box center [460, 186] width 846 height 32
click at [308, 190] on input "C" at bounding box center [339, 185] width 127 height 15
click at [305, 190] on input "C" at bounding box center [339, 185] width 127 height 15
type input "C"
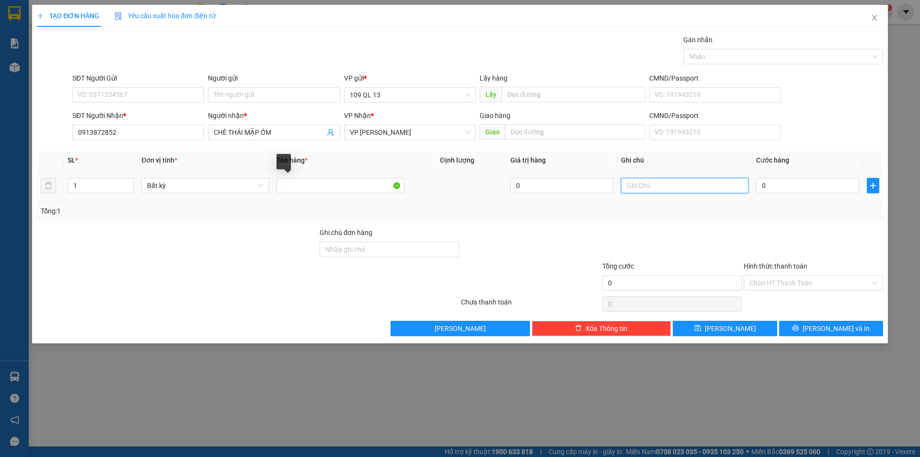
click at [673, 184] on input "text" at bounding box center [684, 185] width 127 height 15
type input "2TG BỘT"
click at [766, 188] on input "0" at bounding box center [807, 185] width 103 height 15
type input "7"
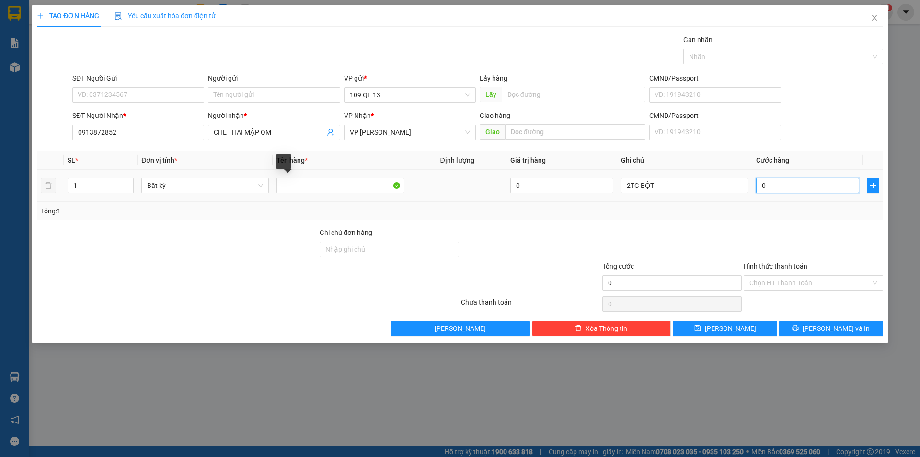
type input "7"
type input "70"
type input "7"
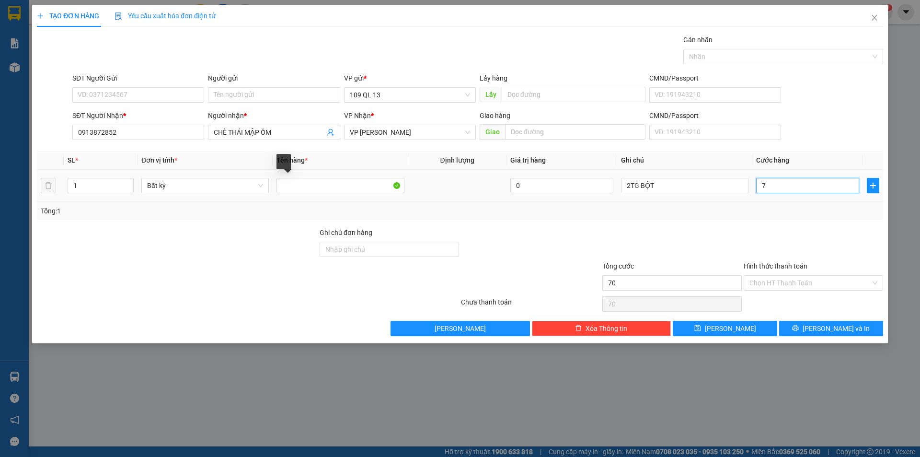
type input "7"
type input "0"
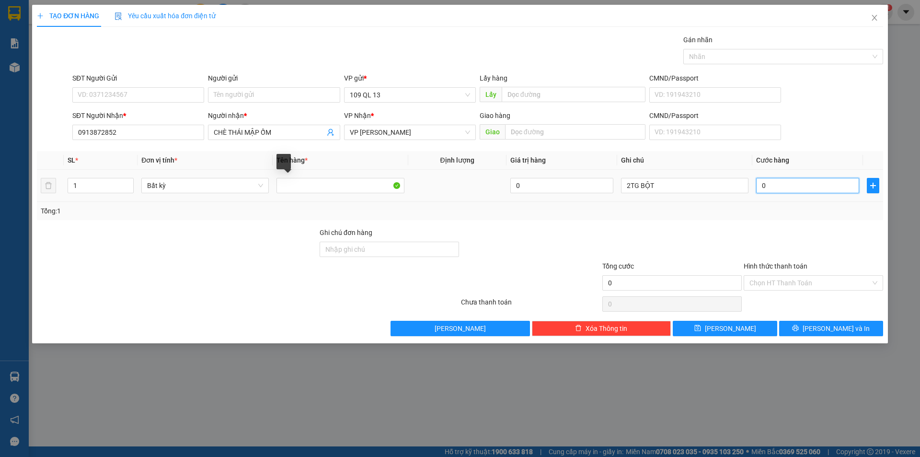
type input "08"
type input "8"
type input "080"
type input "80"
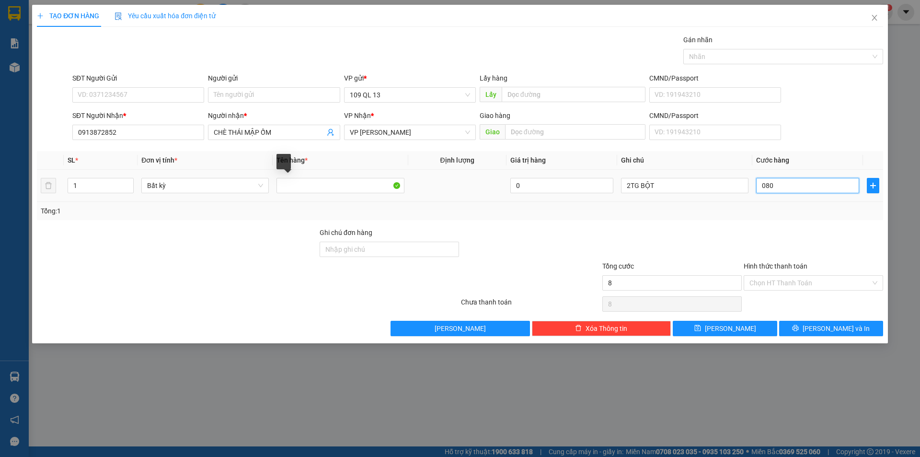
type input "80"
type input "80.000"
click at [108, 97] on input "SĐT Người Gửi" at bounding box center [138, 94] width 132 height 15
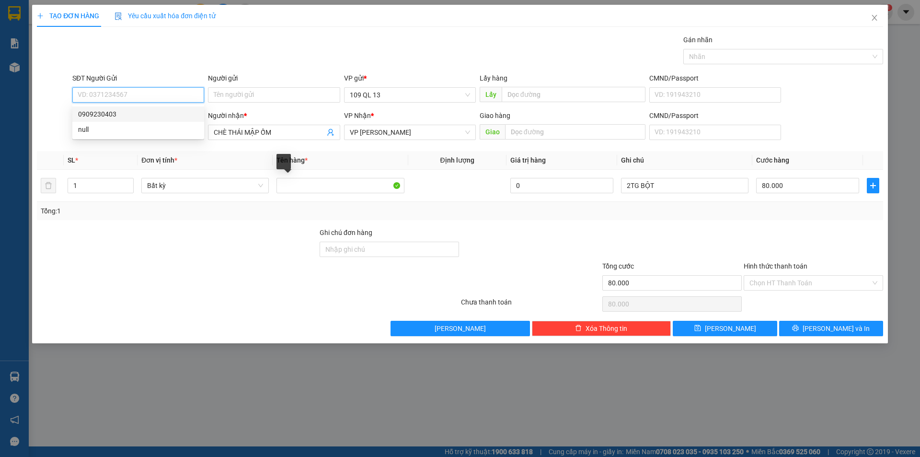
click at [101, 114] on div "0909230403" at bounding box center [138, 114] width 120 height 11
type input "0909230403"
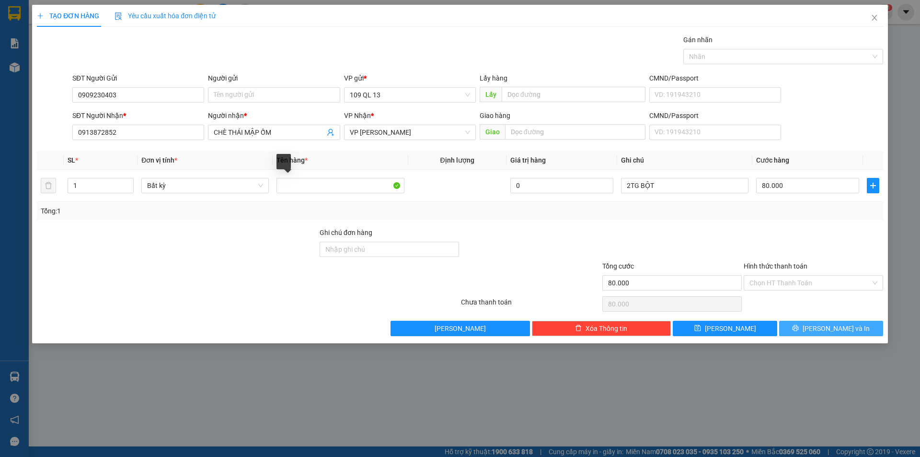
click at [810, 330] on button "[PERSON_NAME] và In" at bounding box center [831, 327] width 104 height 15
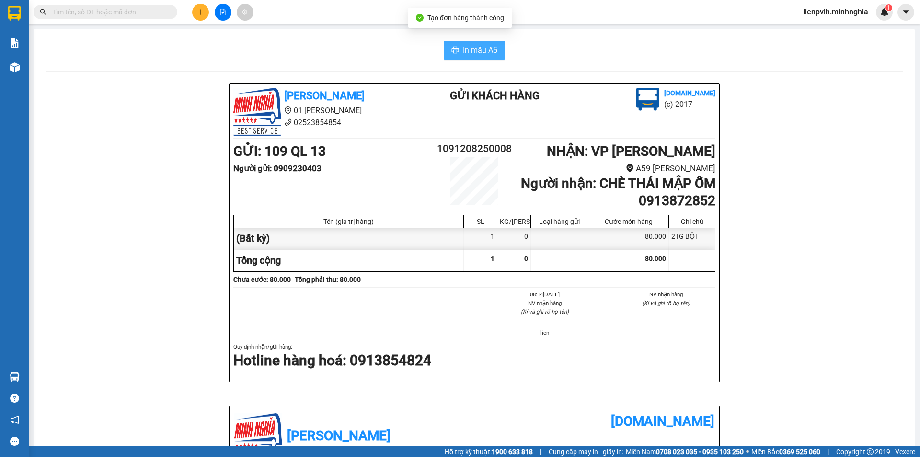
click at [492, 53] on span "In mẫu A5" at bounding box center [480, 50] width 34 height 12
click at [205, 9] on button at bounding box center [200, 12] width 17 height 17
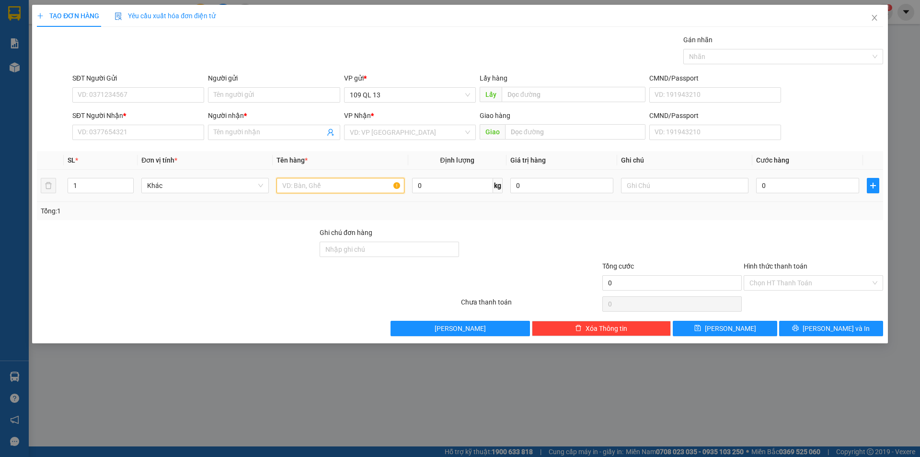
click at [327, 190] on input "text" at bounding box center [339, 185] width 127 height 15
click at [654, 185] on input "text" at bounding box center [684, 185] width 127 height 15
type input "1TG GỐI"
click at [112, 136] on input "SĐT Người Nhận *" at bounding box center [138, 132] width 132 height 15
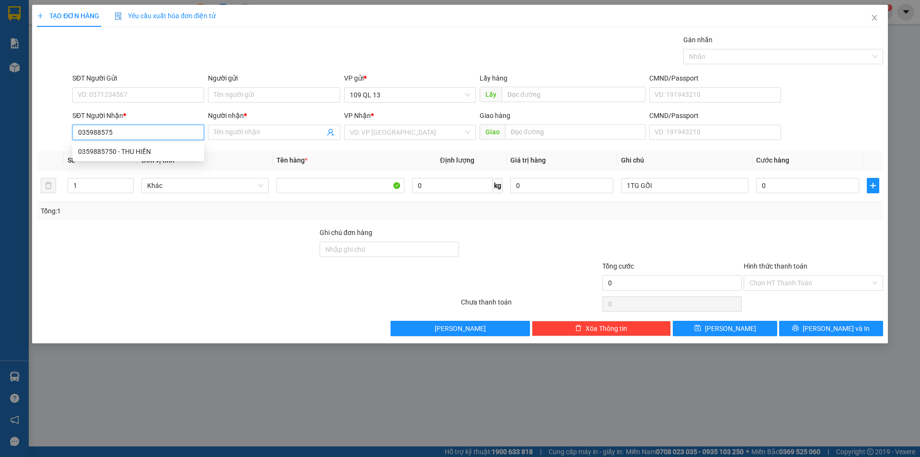
type input "0359885750"
click at [127, 157] on div "0359885750 - THU HIỀN" at bounding box center [138, 151] width 132 height 15
type input "[PERSON_NAME]"
type input "0359885750"
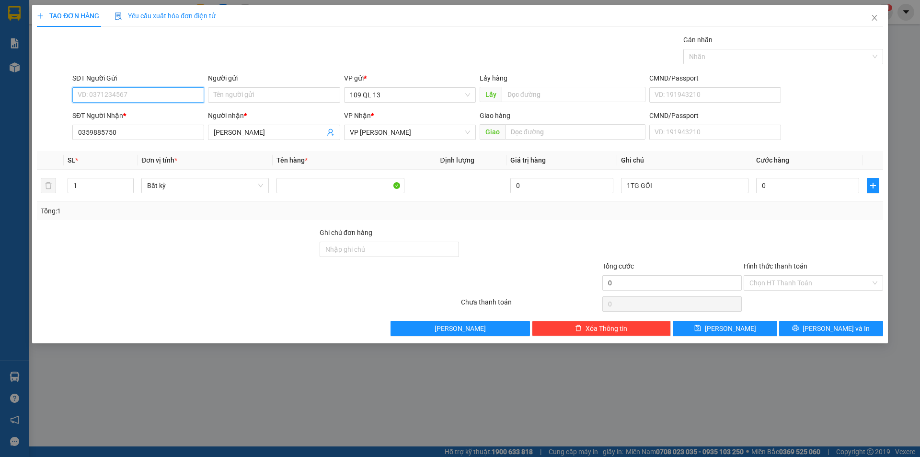
click at [162, 98] on input "SĐT Người Gửi" at bounding box center [138, 94] width 132 height 15
drag, startPoint x: 156, startPoint y: 125, endPoint x: 170, endPoint y: 126, distance: 13.4
click at [156, 125] on div "0364599730 - CA" at bounding box center [138, 129] width 120 height 11
type input "0364599730"
type input "CA"
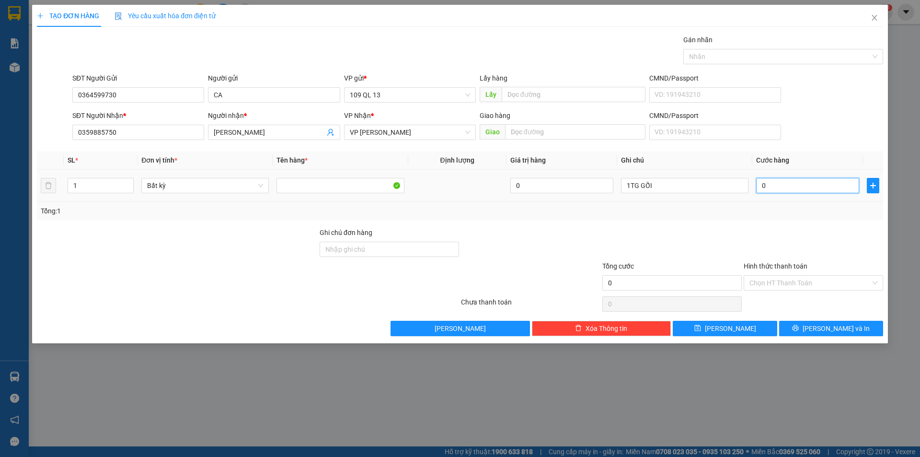
click at [801, 185] on input "0" at bounding box center [807, 185] width 103 height 15
type input "7"
type input "70"
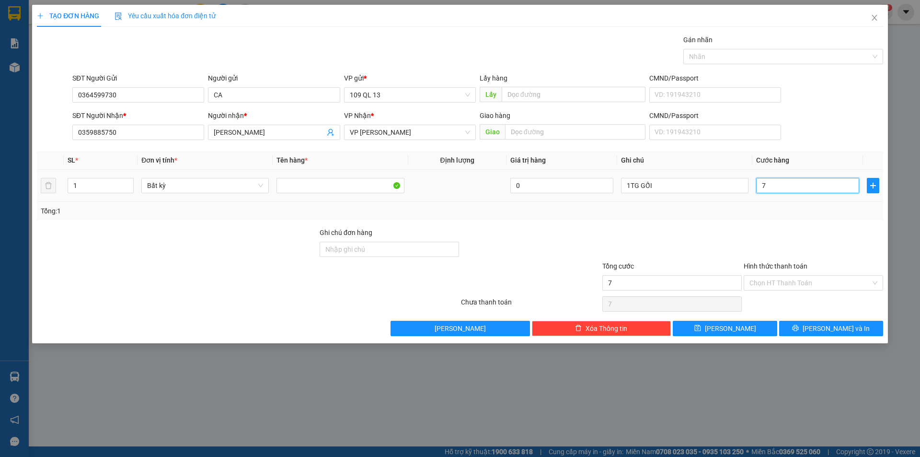
type input "70"
type input "70.000"
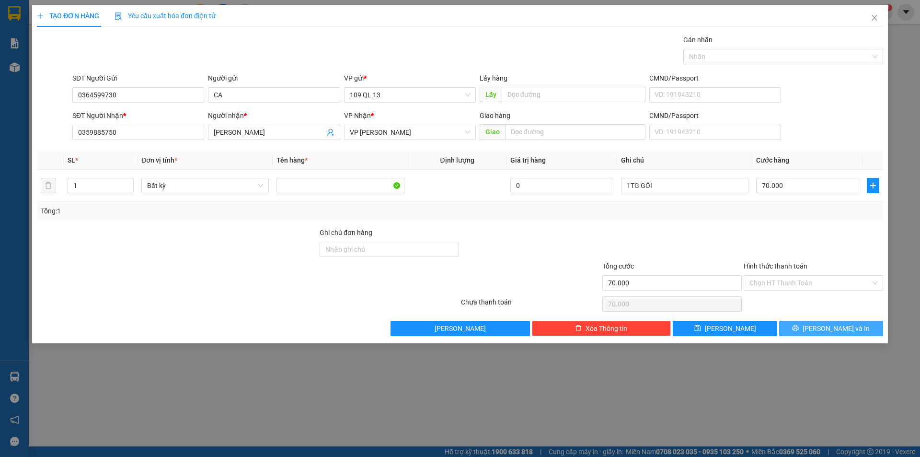
click at [857, 321] on button "[PERSON_NAME] và In" at bounding box center [831, 327] width 104 height 15
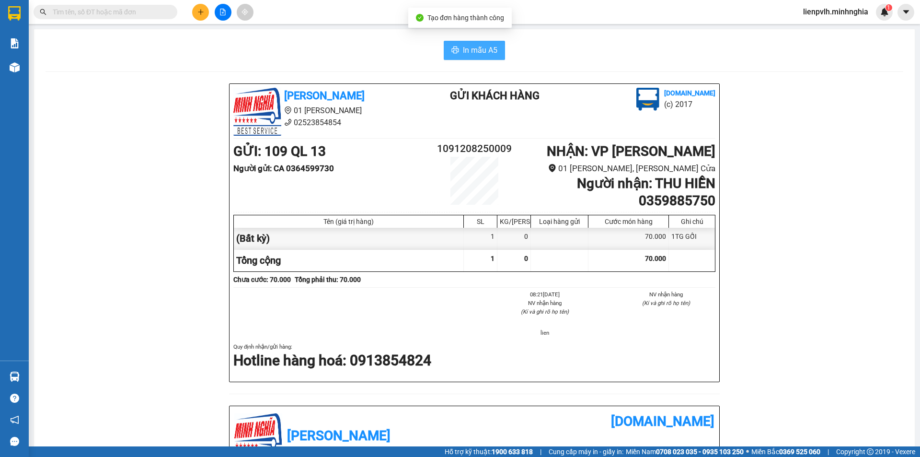
click at [488, 53] on span "In mẫu A5" at bounding box center [480, 50] width 34 height 12
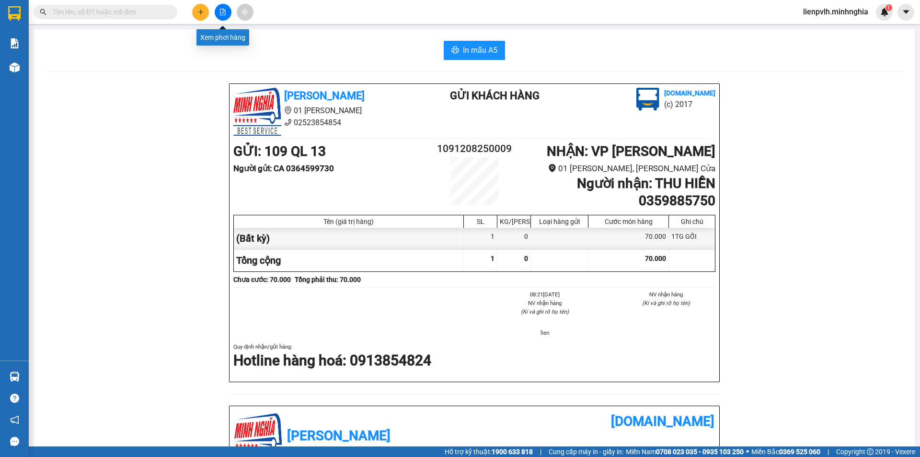
click at [207, 13] on button at bounding box center [200, 12] width 17 height 17
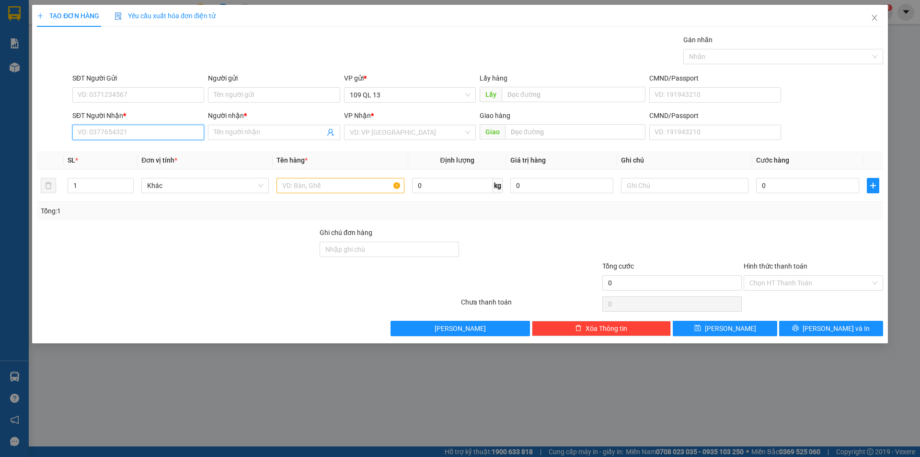
click at [166, 130] on input "SĐT Người Nhận *" at bounding box center [138, 132] width 132 height 15
drag, startPoint x: 138, startPoint y: 151, endPoint x: 136, endPoint y: 129, distance: 21.7
click at [136, 130] on body "Kết quả tìm kiếm ( 0 ) Bộ lọc No Data lienpvlh.minhnghia 1 Báo cáo Báo cáo dòng…" at bounding box center [460, 228] width 920 height 457
drag, startPoint x: 136, startPoint y: 129, endPoint x: 31, endPoint y: 138, distance: 105.3
click at [31, 138] on div "TẠO ĐƠN HÀNG Yêu cầu xuất hóa đơn điện tử Transit Pickup Surcharge Ids Transit …" at bounding box center [460, 228] width 920 height 457
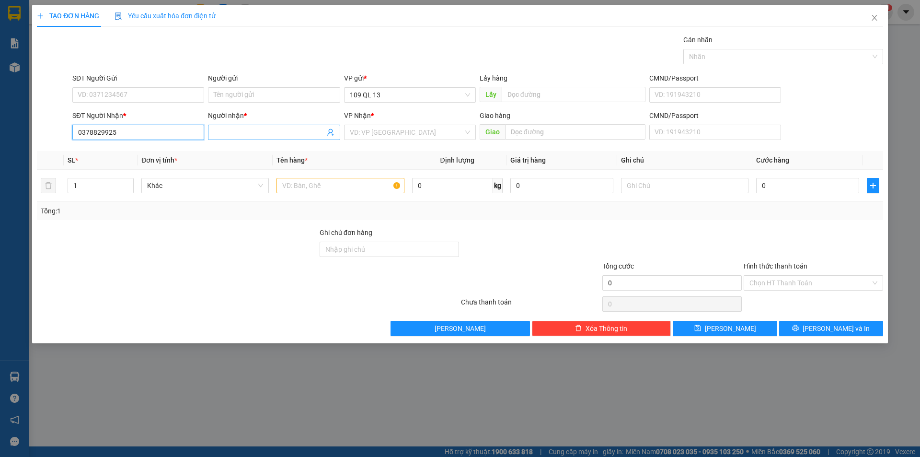
type input "0378829925"
click at [254, 136] on input "Người nhận *" at bounding box center [269, 132] width 111 height 11
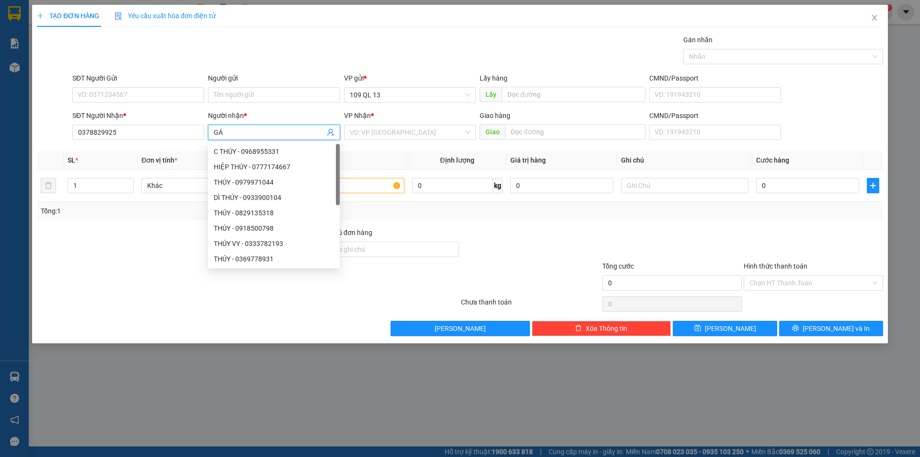
type input "G"
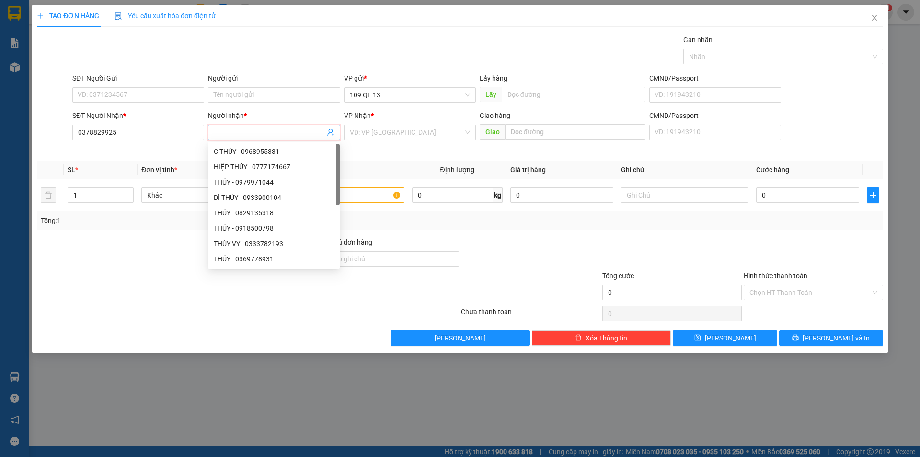
type input "G"
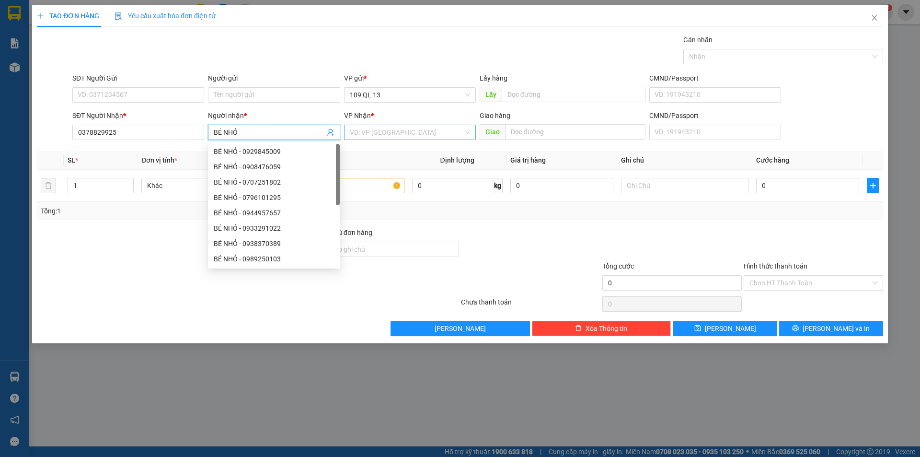
type input "BÉ NHỎ"
click at [393, 136] on input "search" at bounding box center [407, 132] width 114 height 14
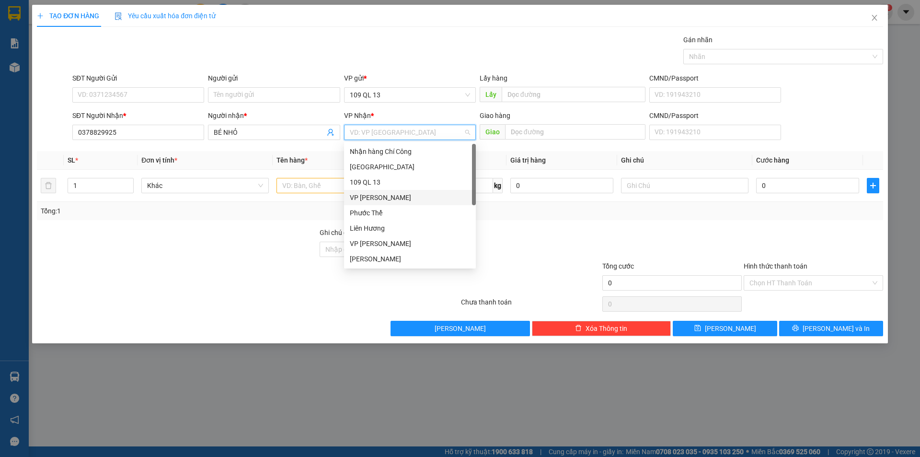
click at [408, 194] on div "VP [PERSON_NAME]" at bounding box center [410, 197] width 120 height 11
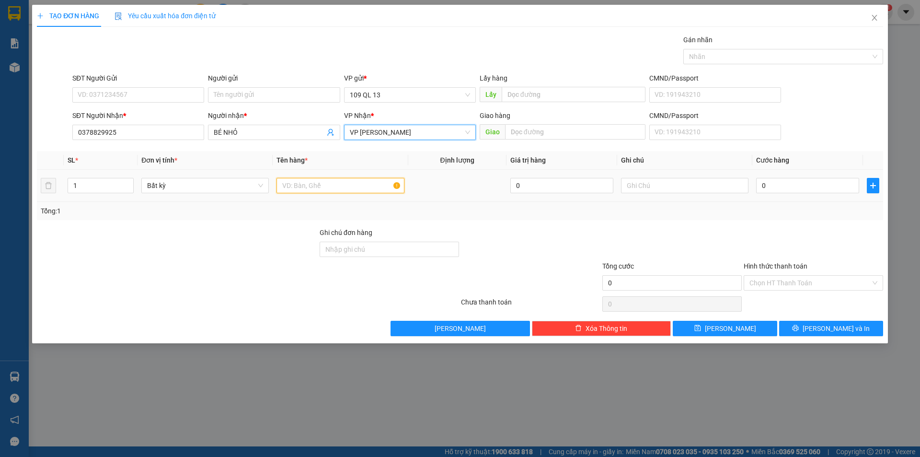
click at [363, 188] on input "text" at bounding box center [339, 185] width 127 height 15
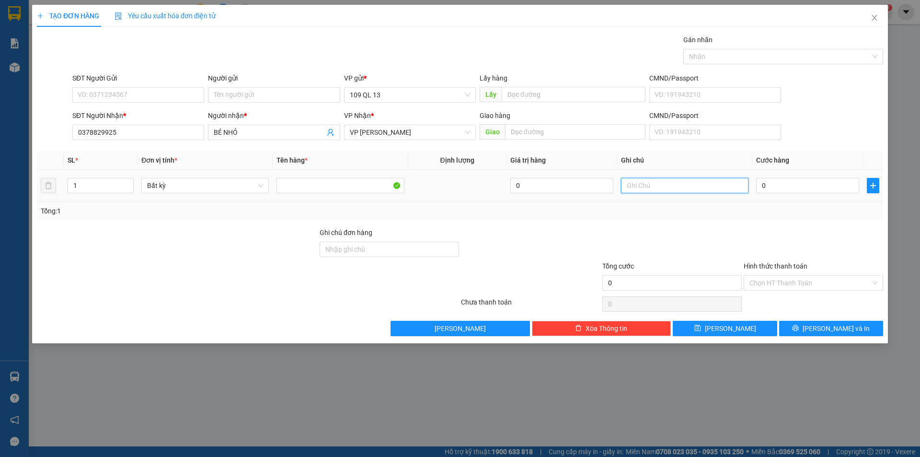
click at [639, 192] on input "text" at bounding box center [684, 185] width 127 height 15
type input "Q"
type input "1TG TIVI"
click at [792, 186] on input "0" at bounding box center [807, 185] width 103 height 15
type input "1"
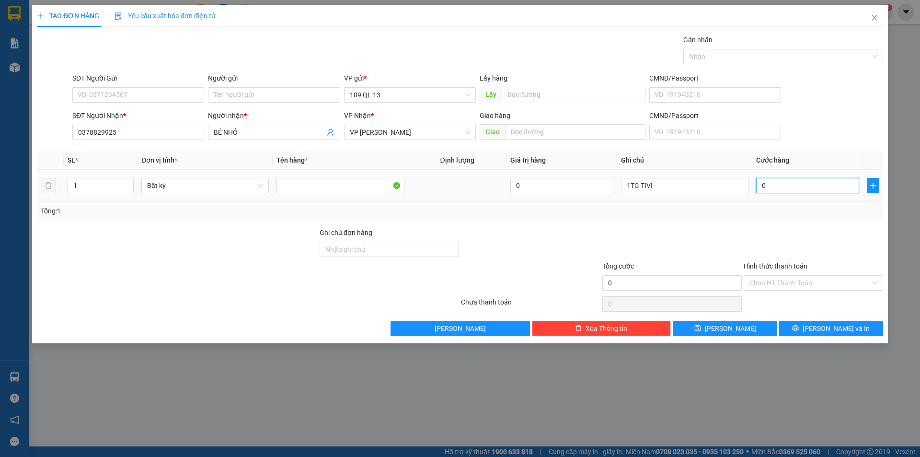
type input "1"
type input "10"
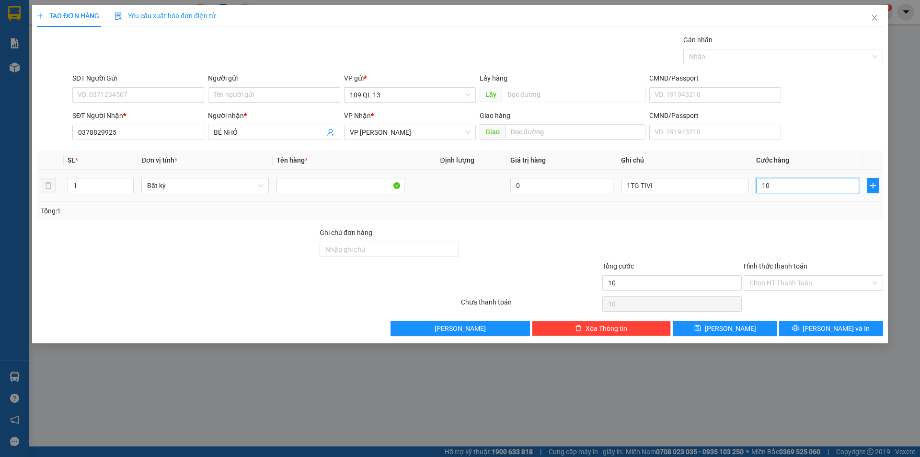
type input "100"
type input "100.000"
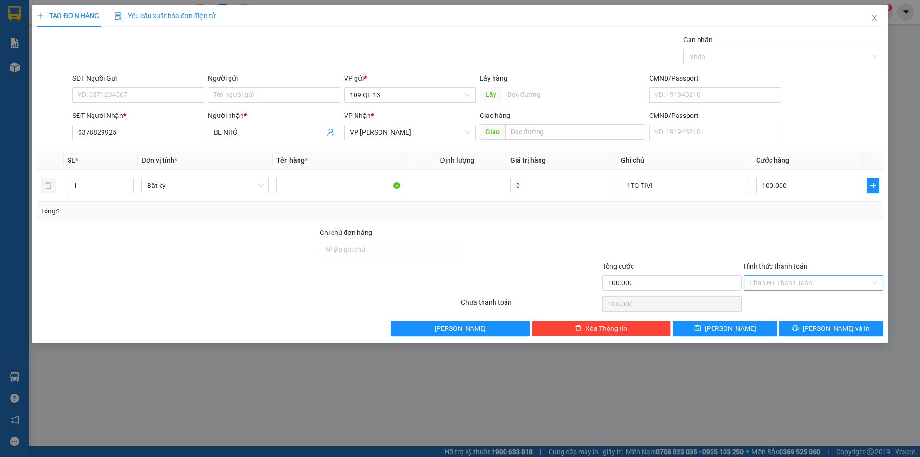
click at [821, 278] on input "Hình thức thanh toán" at bounding box center [809, 282] width 121 height 14
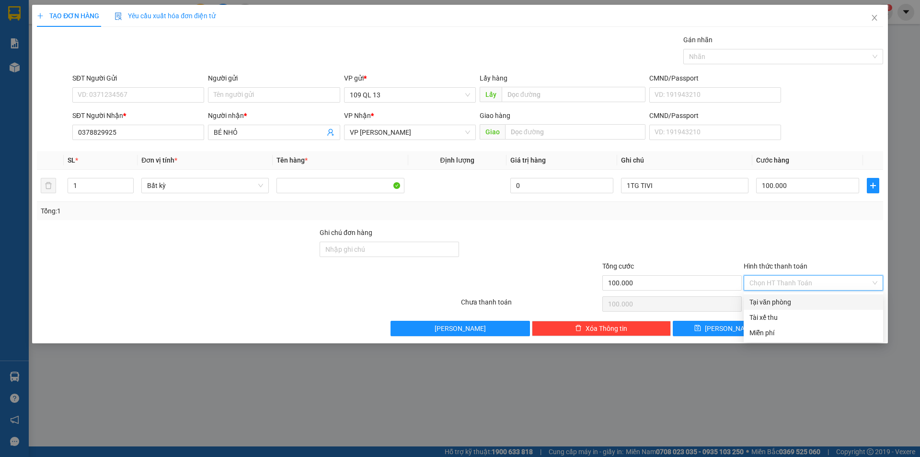
click at [813, 295] on div "Tại văn phòng" at bounding box center [812, 301] width 139 height 15
type input "0"
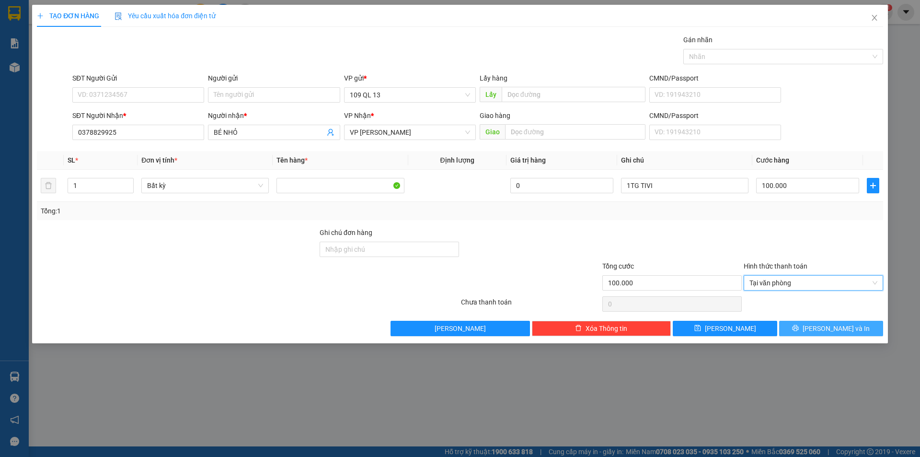
click at [832, 325] on span "[PERSON_NAME] và In" at bounding box center [835, 328] width 67 height 11
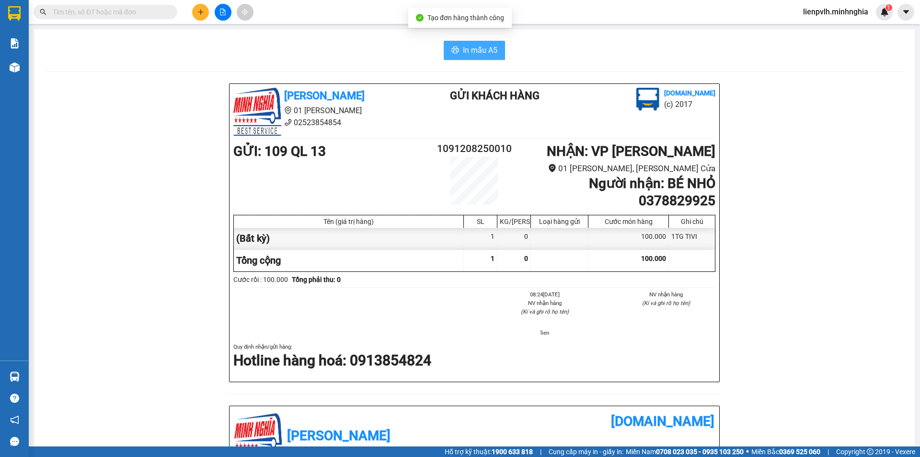
click at [485, 44] on button "In mẫu A5" at bounding box center [474, 50] width 61 height 19
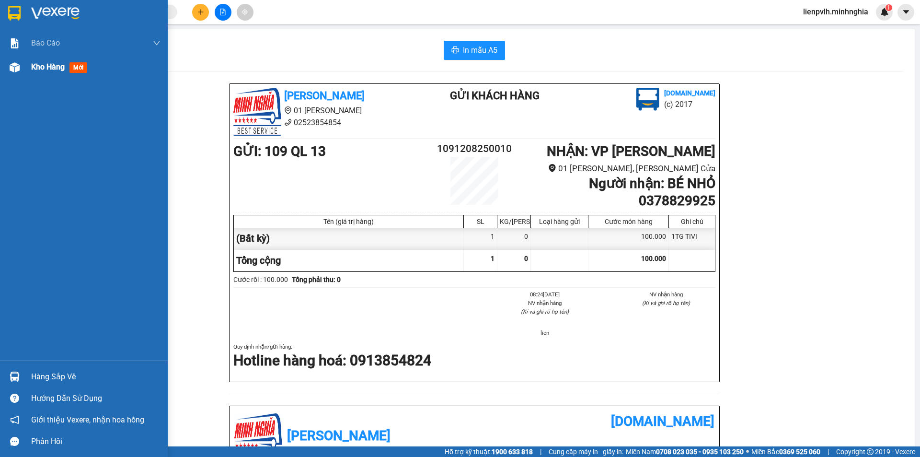
click at [31, 68] on div "Kho hàng mới" at bounding box center [84, 67] width 168 height 24
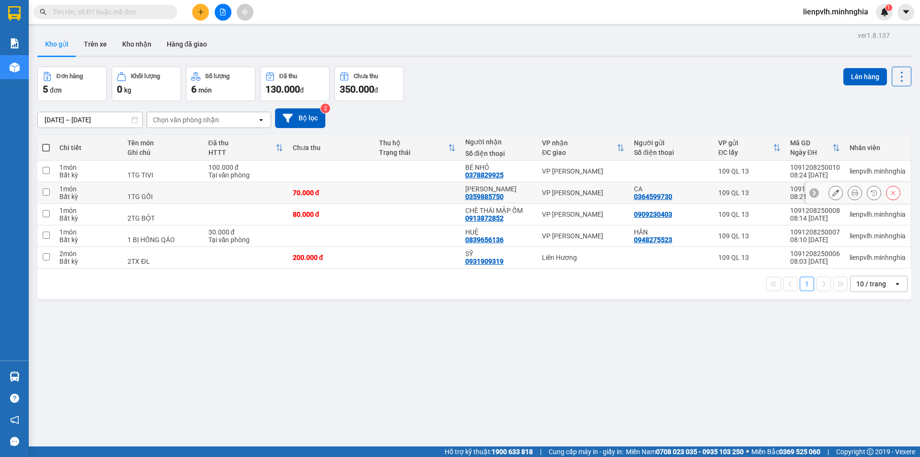
click at [832, 194] on icon at bounding box center [835, 192] width 7 height 7
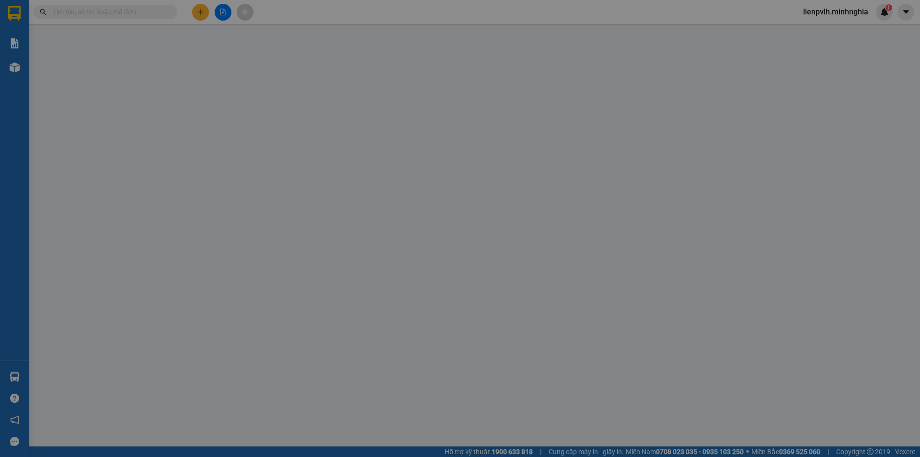
type input "0364599730"
type input "0359885750"
type input "70.000"
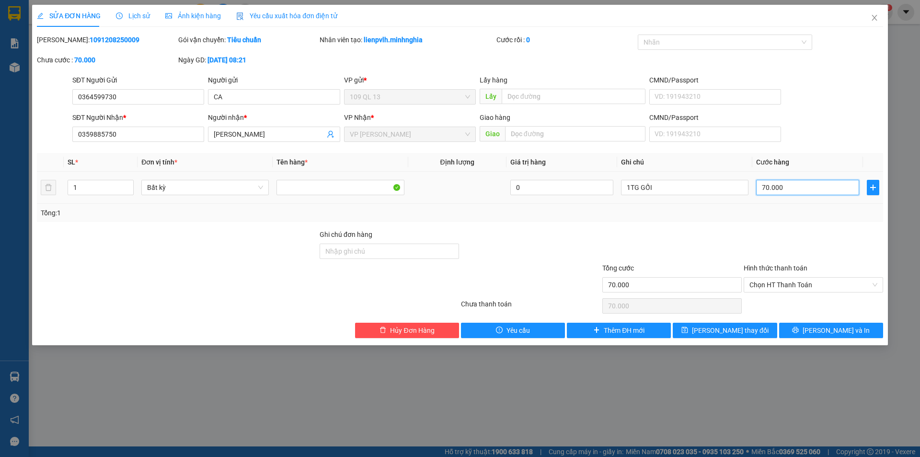
click at [796, 187] on input "70.000" at bounding box center [807, 187] width 103 height 15
type input "6"
type input "60"
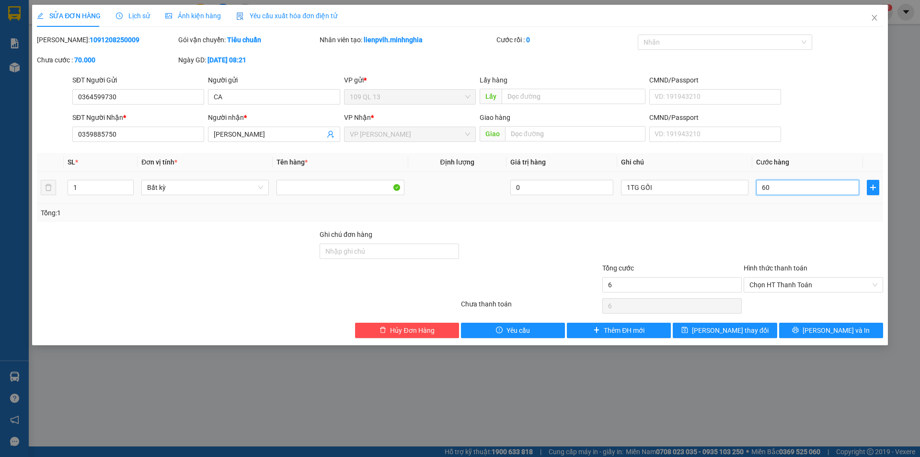
type input "60"
type input "60.000"
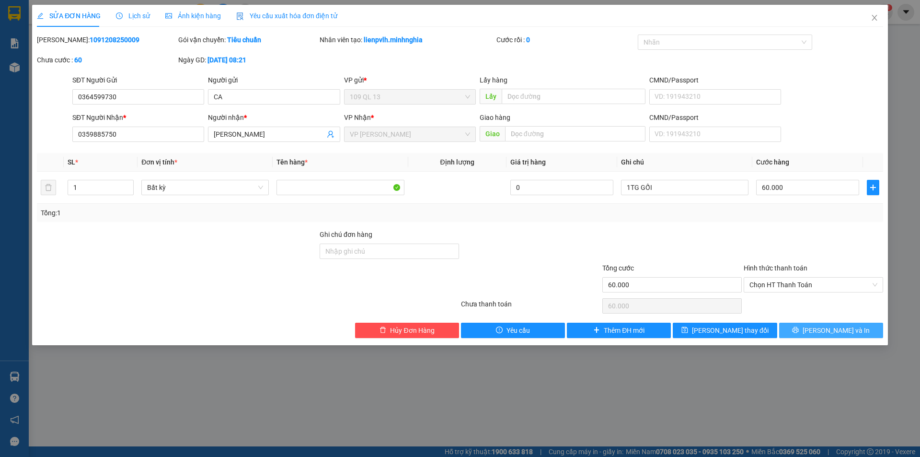
click at [802, 326] on button "[PERSON_NAME] và In" at bounding box center [831, 329] width 104 height 15
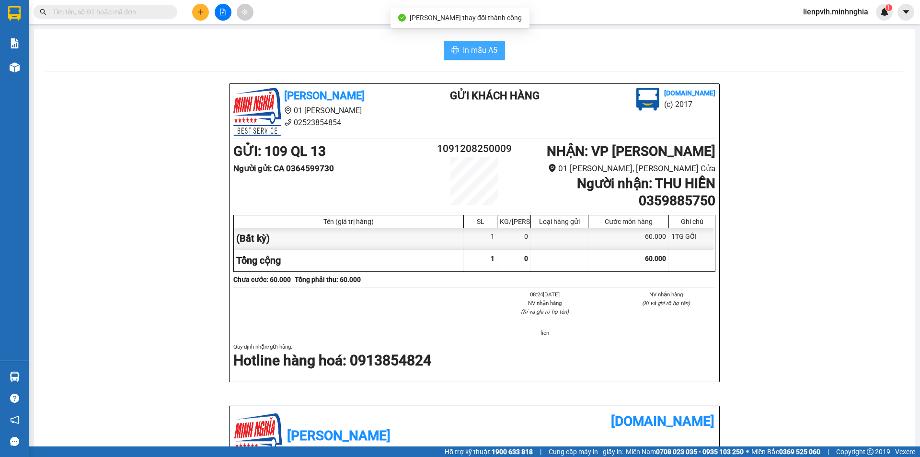
click at [473, 49] on span "In mẫu A5" at bounding box center [480, 50] width 34 height 12
click at [191, 13] on div at bounding box center [223, 12] width 72 height 17
click at [192, 11] on button at bounding box center [200, 12] width 17 height 17
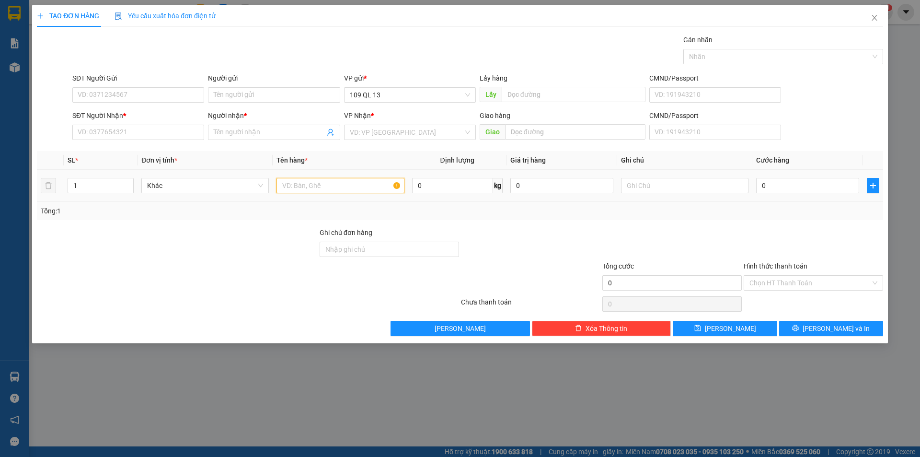
click at [346, 188] on input "text" at bounding box center [339, 185] width 127 height 15
click at [687, 188] on input "text" at bounding box center [684, 185] width 127 height 15
type input "1TG PT"
click at [204, 133] on input "SĐT Người Nhận *" at bounding box center [138, 132] width 132 height 15
click at [195, 136] on input "SĐT Người Nhận *" at bounding box center [138, 132] width 132 height 15
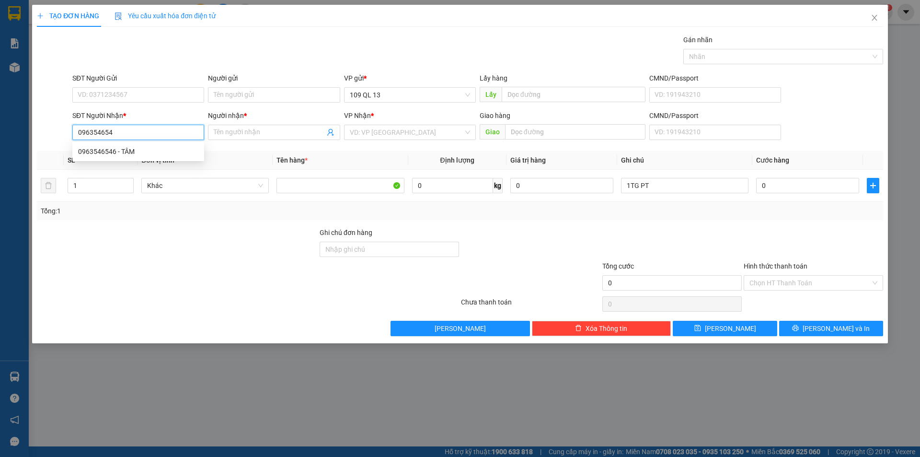
type input "0963546546"
click at [139, 147] on div "0963546546 - TÂM" at bounding box center [138, 151] width 120 height 11
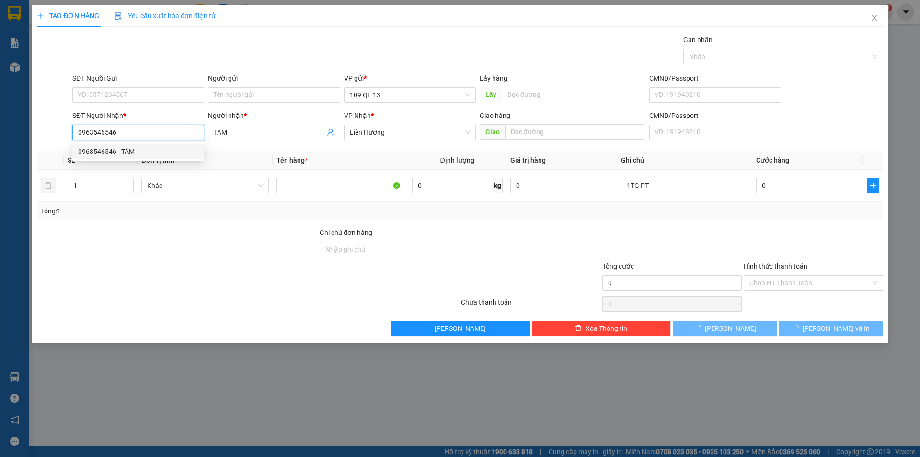
type input "TÂM"
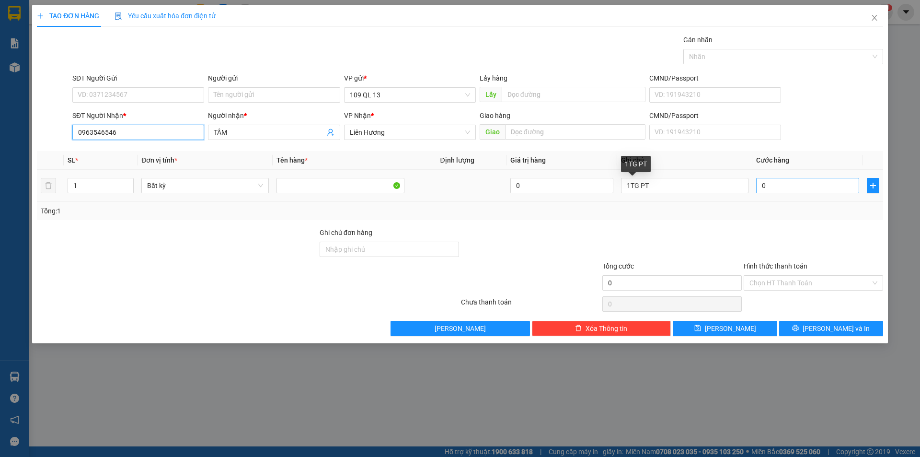
type input "0963546546"
click at [785, 185] on input "0" at bounding box center [807, 185] width 103 height 15
type input "5"
click at [125, 100] on input "SĐT Người Gửi" at bounding box center [138, 94] width 132 height 15
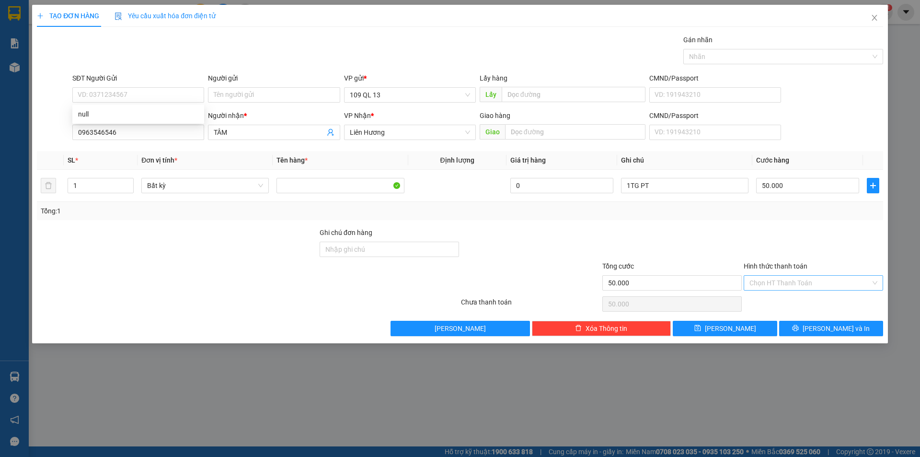
click at [810, 274] on div "Hình thức thanh toán" at bounding box center [812, 268] width 139 height 14
click at [800, 286] on input "Hình thức thanh toán" at bounding box center [809, 282] width 121 height 14
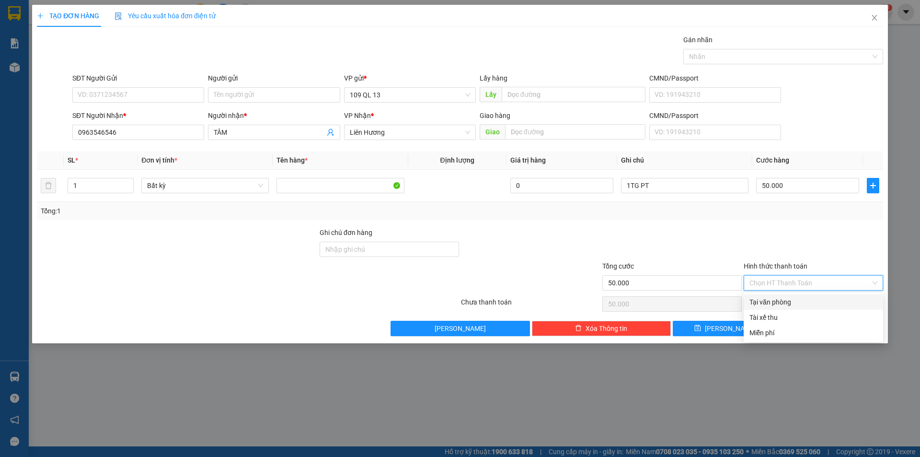
click at [797, 298] on div "Tại văn phòng" at bounding box center [813, 302] width 128 height 11
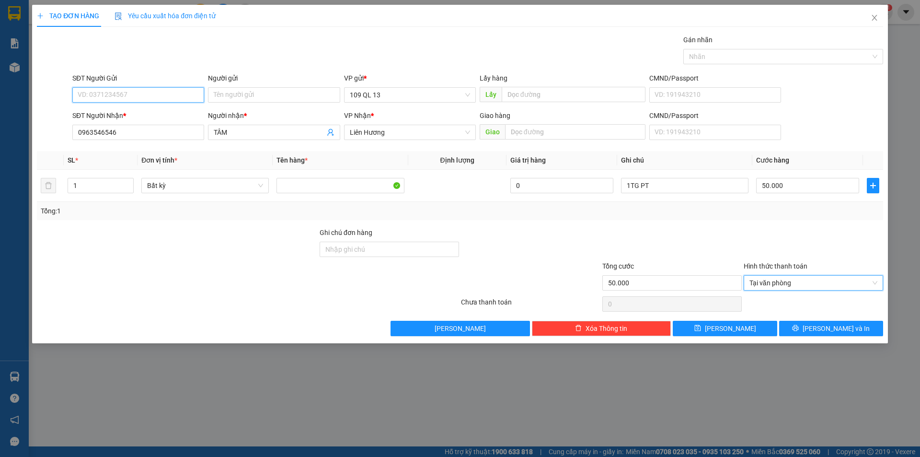
click at [171, 95] on input "SĐT Người Gửi" at bounding box center [138, 94] width 132 height 15
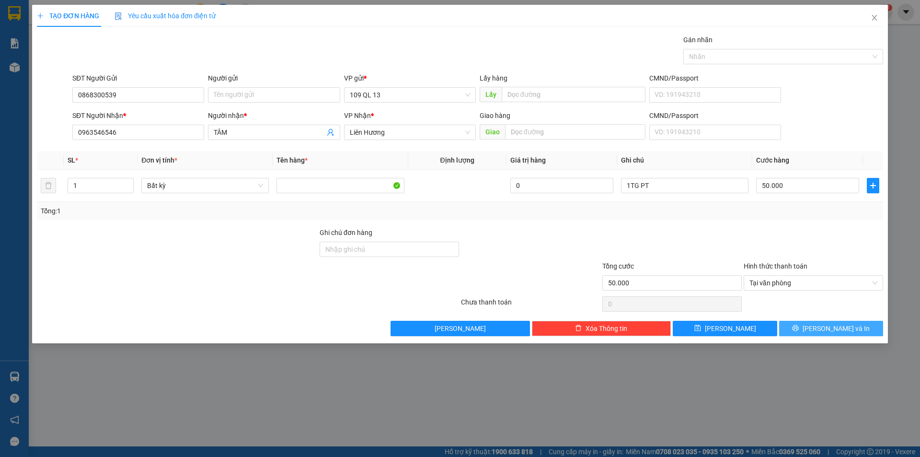
click at [862, 330] on button "[PERSON_NAME] và In" at bounding box center [831, 327] width 104 height 15
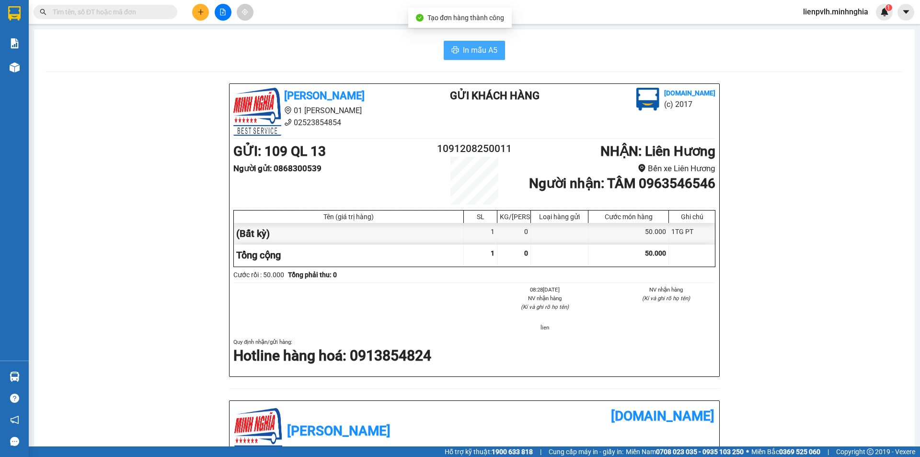
click at [471, 51] on span "In mẫu A5" at bounding box center [480, 50] width 34 height 12
click at [200, 12] on icon "plus" at bounding box center [200, 11] width 5 height 0
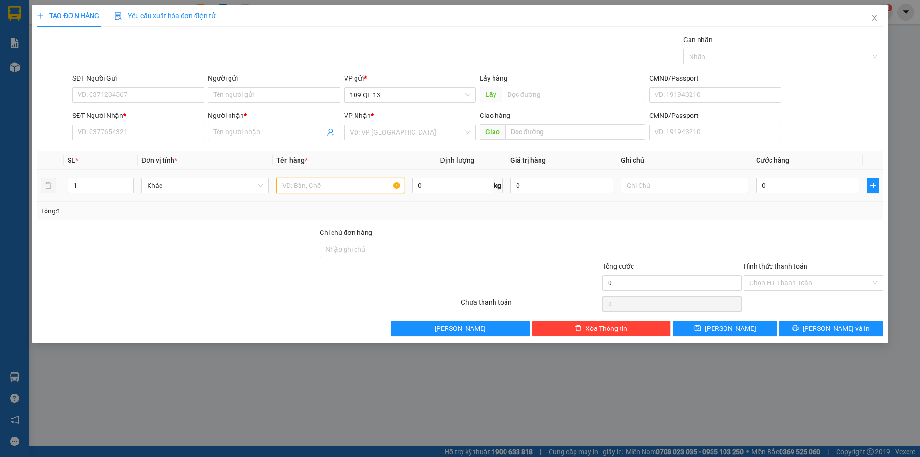
click at [319, 185] on input "text" at bounding box center [339, 185] width 127 height 15
drag, startPoint x: 164, startPoint y: 131, endPoint x: 156, endPoint y: 135, distance: 8.8
click at [158, 134] on input "SĐT Người Nhận *" at bounding box center [138, 132] width 132 height 15
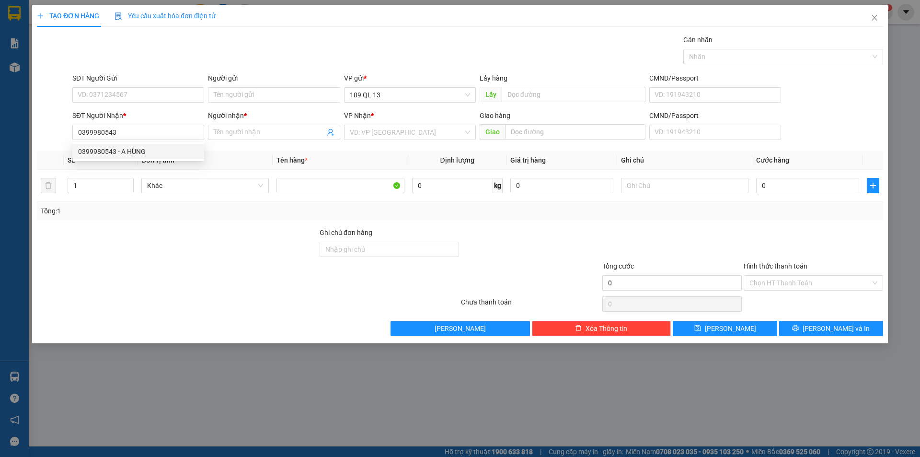
click at [141, 160] on div "0399980543 0399980543 - A HÙNG" at bounding box center [138, 151] width 132 height 19
click at [146, 135] on input "0399980543" at bounding box center [138, 132] width 132 height 15
click at [143, 148] on div "0399980543 - A HÙNG" at bounding box center [138, 151] width 120 height 11
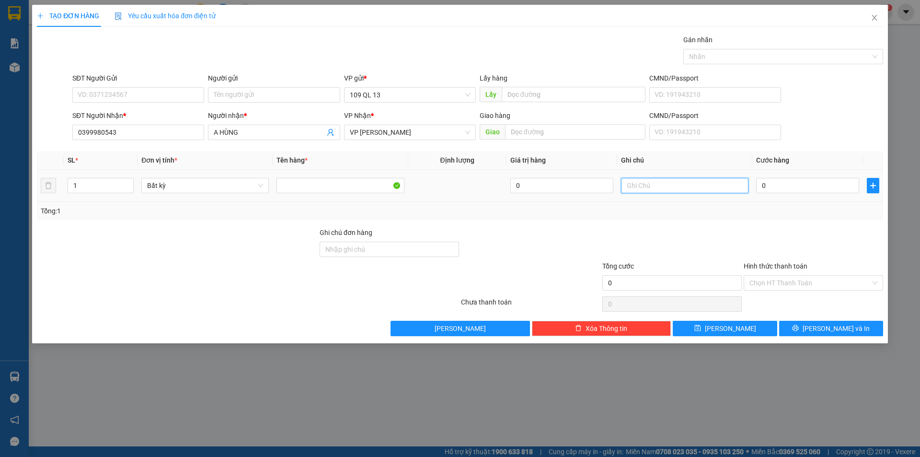
click at [657, 183] on input "text" at bounding box center [684, 185] width 127 height 15
click at [786, 187] on input "0" at bounding box center [807, 185] width 103 height 15
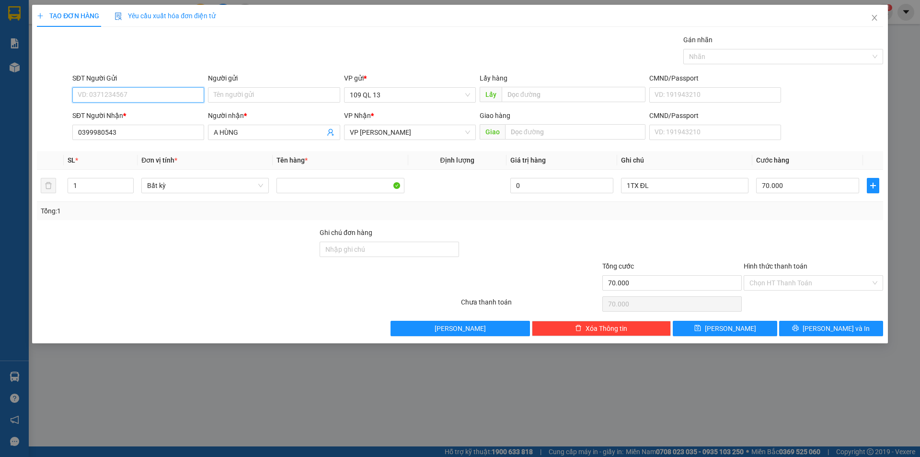
click at [153, 98] on input "SĐT Người Gửi" at bounding box center [138, 94] width 132 height 15
click at [123, 111] on div "0914943945 - A SĨ" at bounding box center [138, 114] width 120 height 11
click at [809, 327] on button "[PERSON_NAME] và In" at bounding box center [831, 327] width 104 height 15
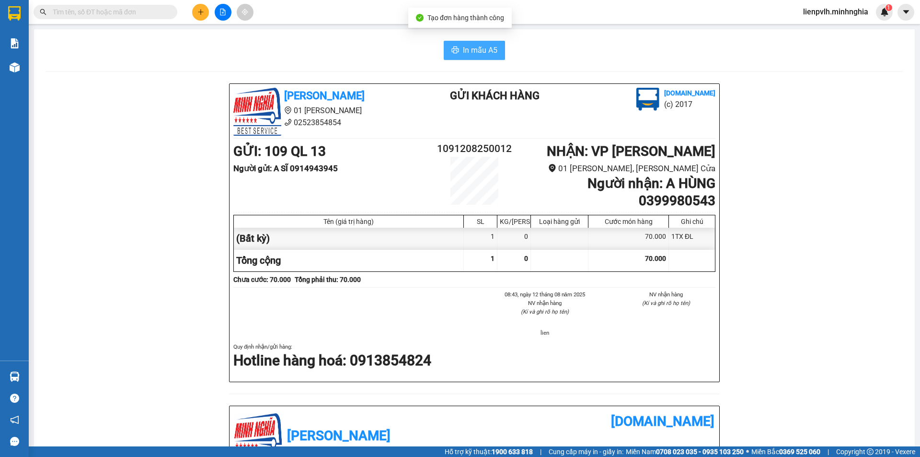
click at [463, 47] on span "In mẫu A5" at bounding box center [480, 50] width 34 height 12
drag, startPoint x: 387, startPoint y: 39, endPoint x: 281, endPoint y: 25, distance: 106.3
click at [381, 42] on div "In mẫu A5 [PERSON_NAME] 01 Đinh Tiên Hoàng 02523854854 Gửi khách hàng [DOMAIN_N…" at bounding box center [474, 400] width 880 height 742
click at [196, 14] on button at bounding box center [200, 12] width 17 height 17
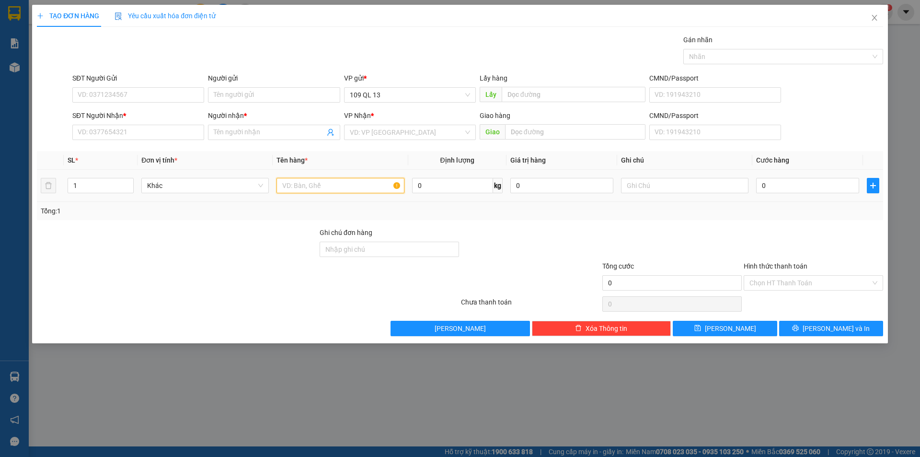
click at [300, 192] on input "text" at bounding box center [339, 185] width 127 height 15
click at [144, 133] on input "SĐT Người Nhận *" at bounding box center [138, 132] width 132 height 15
click at [253, 130] on input "Người nhận *" at bounding box center [269, 132] width 111 height 11
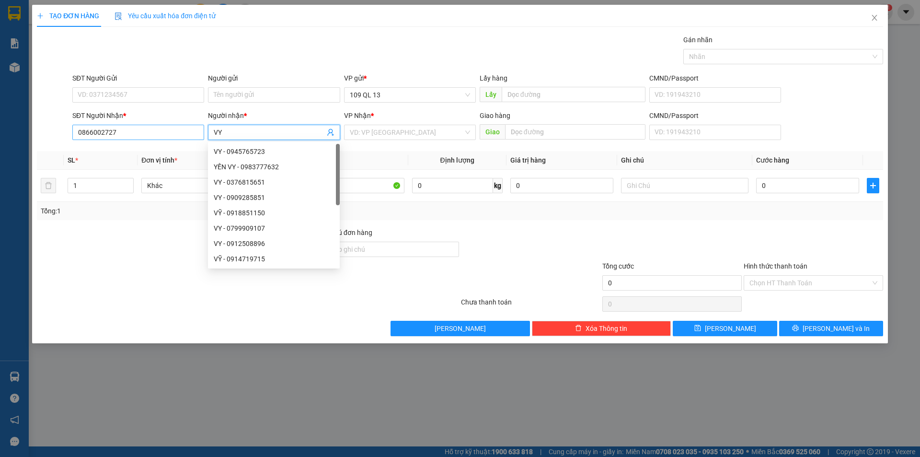
drag, startPoint x: 252, startPoint y: 129, endPoint x: 169, endPoint y: 132, distance: 82.9
click at [169, 132] on div "SĐT Người Nhận * 0866002727 Người nhận * VY VP Nhận * VD: VP [GEOGRAPHIC_DATA] …" at bounding box center [477, 127] width 814 height 34
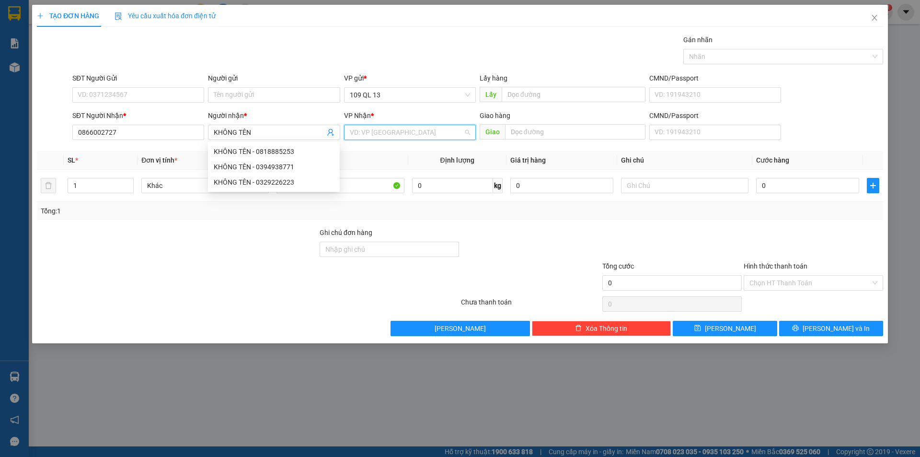
click at [388, 130] on input "search" at bounding box center [407, 132] width 114 height 14
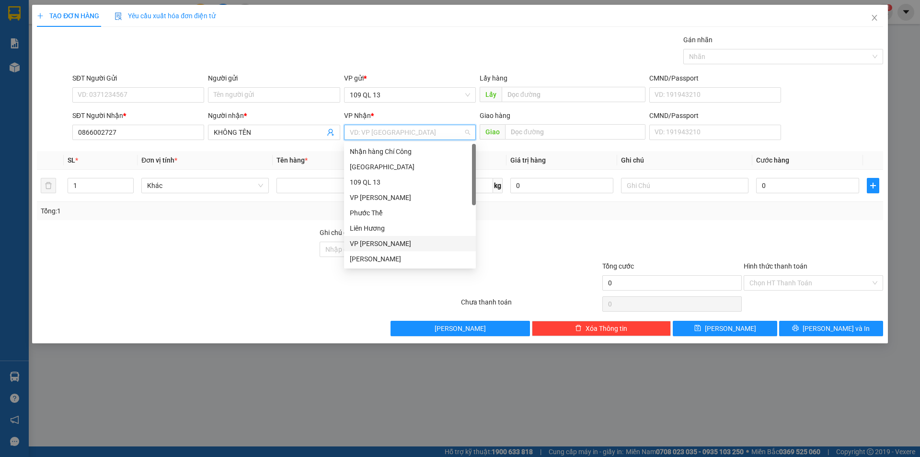
click at [378, 238] on div "VP [PERSON_NAME]" at bounding box center [410, 243] width 120 height 11
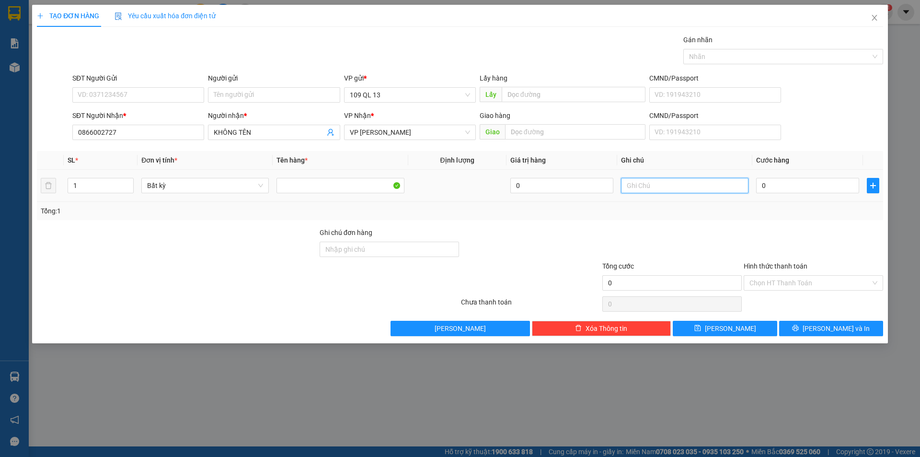
click at [679, 183] on input "text" at bounding box center [684, 185] width 127 height 15
click at [776, 189] on input "0" at bounding box center [807, 185] width 103 height 15
click at [154, 131] on input "0866002727" at bounding box center [138, 132] width 132 height 15
click at [692, 187] on input "1TX" at bounding box center [684, 185] width 127 height 15
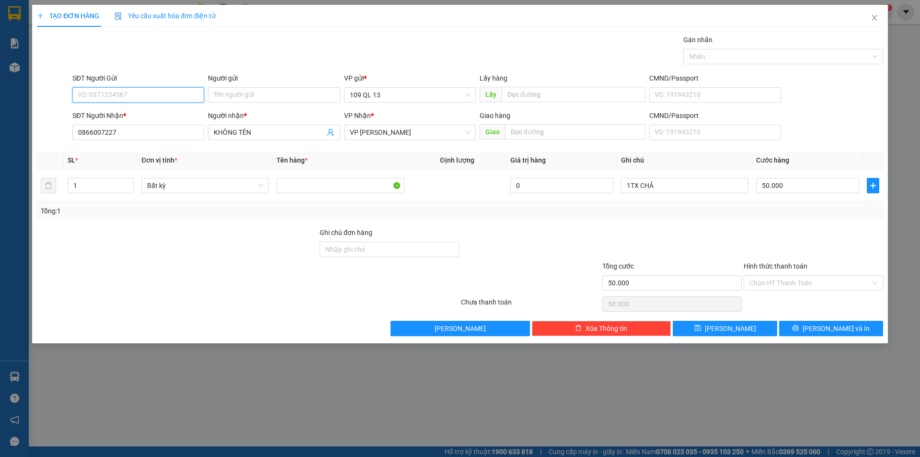
click at [148, 92] on input "SĐT Người Gửi" at bounding box center [138, 94] width 132 height 15
click at [139, 96] on input "SĐT Người Gửi" at bounding box center [138, 94] width 132 height 15
click at [811, 324] on button "[PERSON_NAME] và In" at bounding box center [831, 327] width 104 height 15
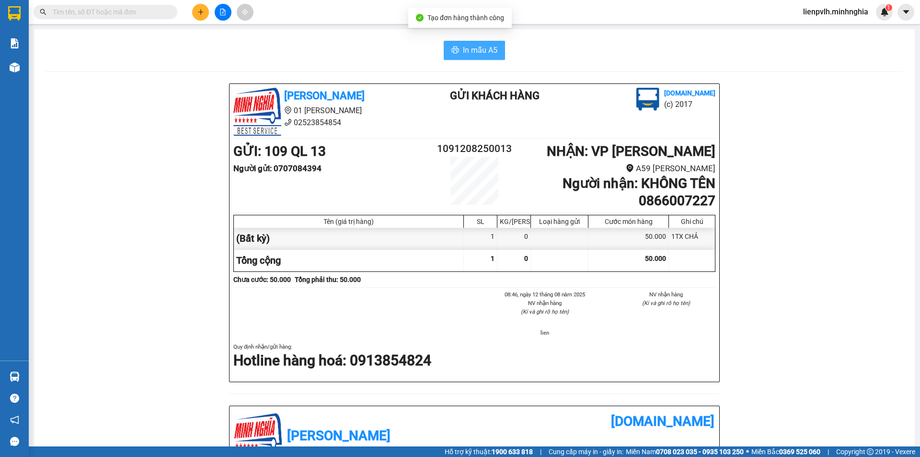
click at [463, 55] on span "In mẫu A5" at bounding box center [480, 50] width 34 height 12
click at [205, 14] on button at bounding box center [200, 12] width 17 height 17
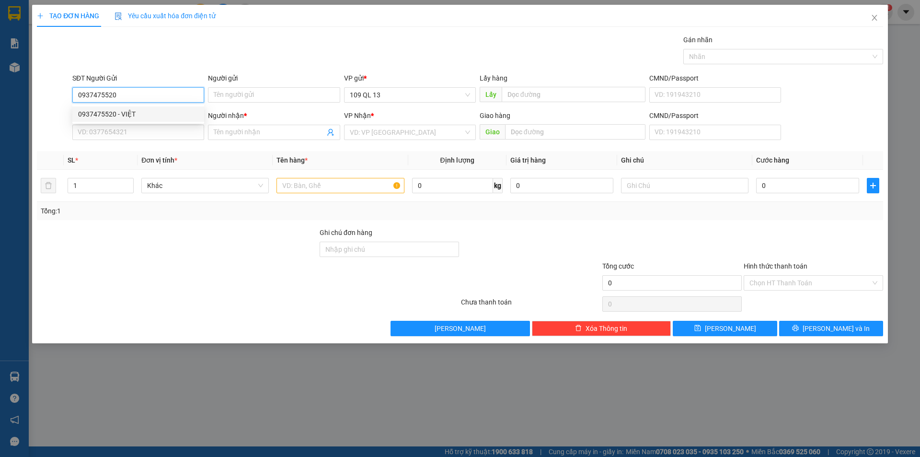
click at [149, 111] on div "0937475520 - VIỆT" at bounding box center [138, 114] width 120 height 11
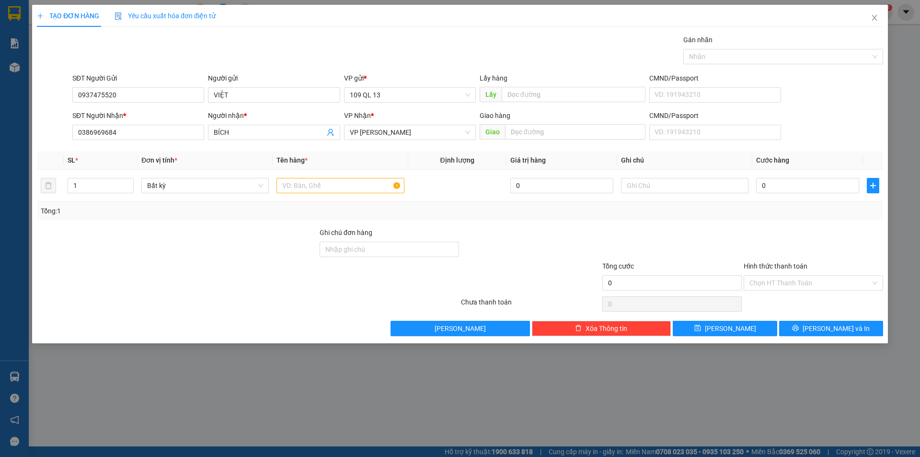
drag, startPoint x: 161, startPoint y: 121, endPoint x: 0, endPoint y: 121, distance: 161.4
click at [0, 121] on div "TẠO ĐƠN HÀNG Yêu cầu xuất hóa đơn điện tử Transit Pickup Surcharge Ids Transit …" at bounding box center [460, 228] width 920 height 457
click at [153, 126] on input "0386969684" at bounding box center [138, 132] width 132 height 15
click at [152, 127] on input "0386969684" at bounding box center [138, 132] width 132 height 15
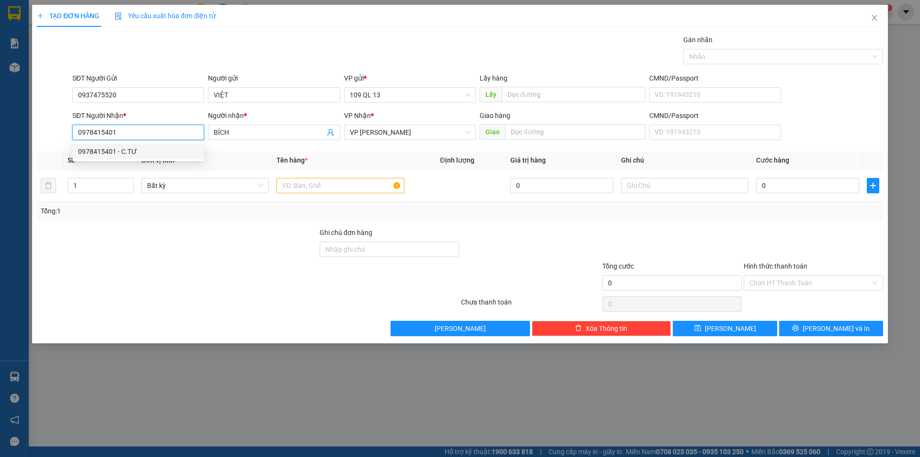
click at [137, 154] on div "0978415401 - C.TƯ" at bounding box center [138, 151] width 120 height 11
click at [245, 129] on input "C.TƯ" at bounding box center [269, 132] width 111 height 11
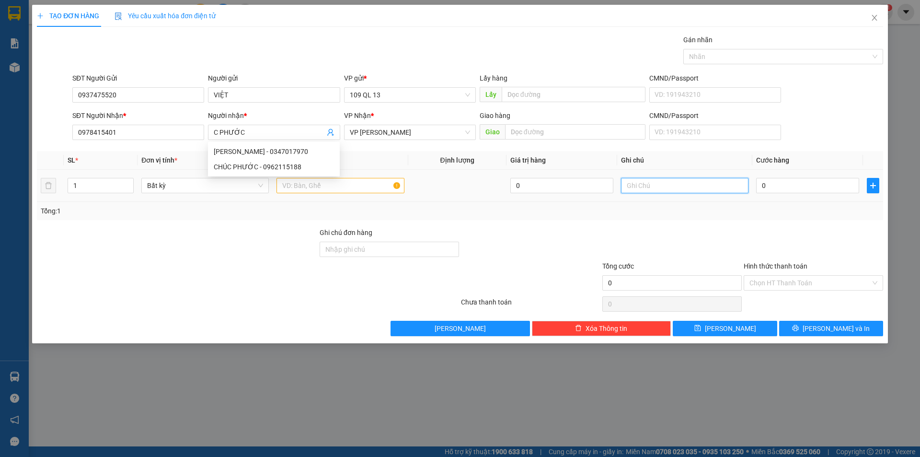
click at [688, 182] on input "text" at bounding box center [684, 185] width 127 height 15
click at [815, 194] on div "0" at bounding box center [807, 185] width 103 height 19
click at [781, 188] on input "0" at bounding box center [807, 185] width 103 height 15
click at [354, 186] on input "text" at bounding box center [339, 185] width 127 height 15
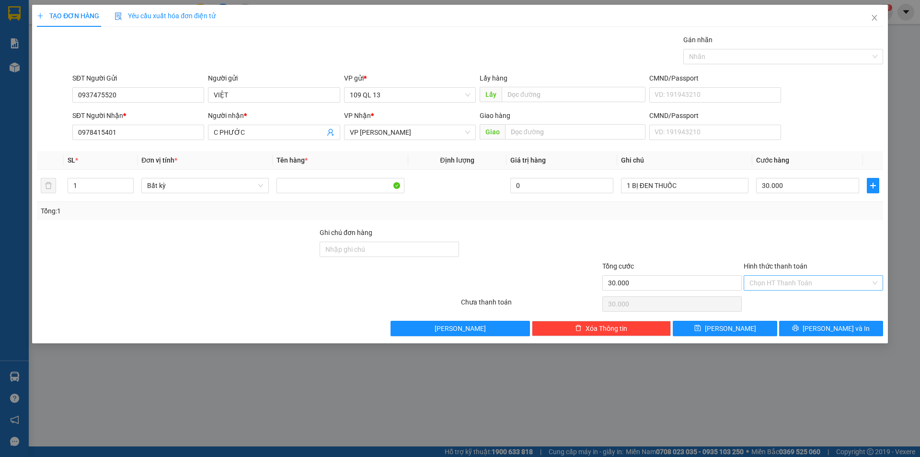
click at [823, 285] on input "Hình thức thanh toán" at bounding box center [809, 282] width 121 height 14
click at [808, 296] on div "Tại văn phòng" at bounding box center [812, 301] width 139 height 15
click at [834, 331] on span "[PERSON_NAME] và In" at bounding box center [835, 328] width 67 height 11
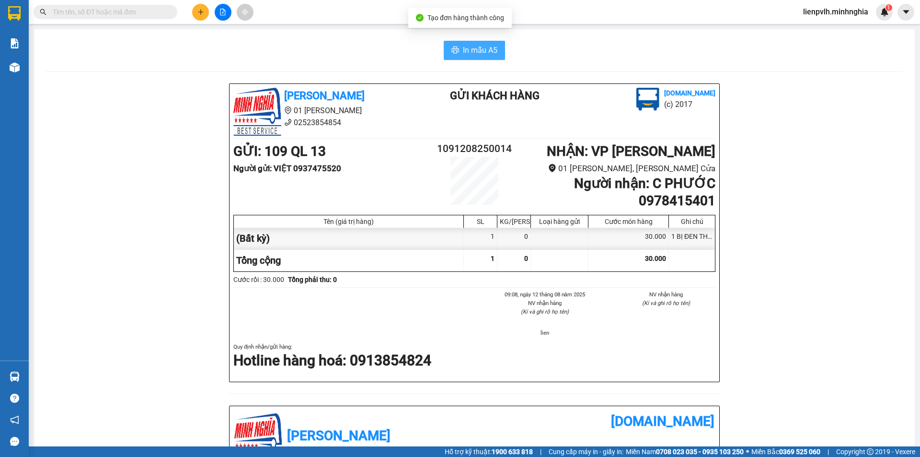
click at [492, 50] on span "In mẫu A5" at bounding box center [480, 50] width 34 height 12
